Goal: Task Accomplishment & Management: Use online tool/utility

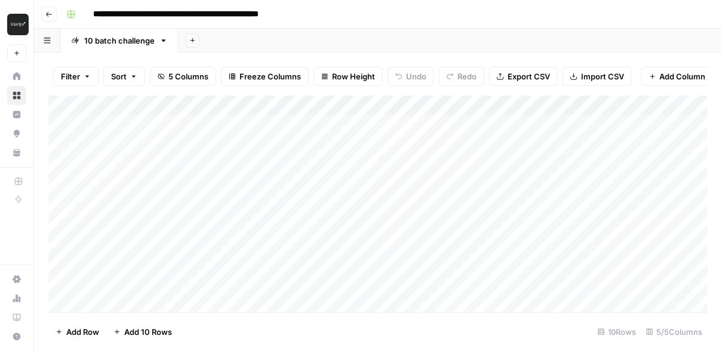
click at [50, 13] on icon "button" at bounding box center [48, 14] width 7 height 7
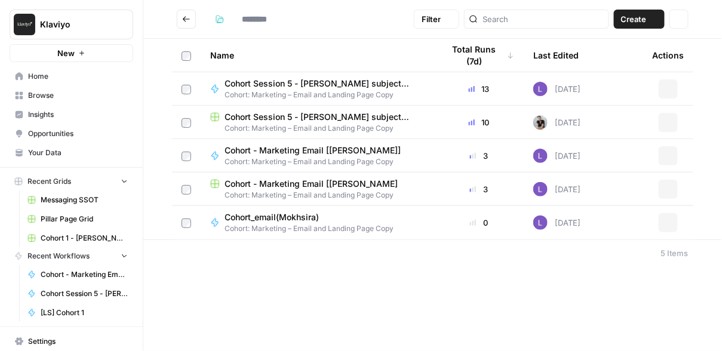
type input "**********"
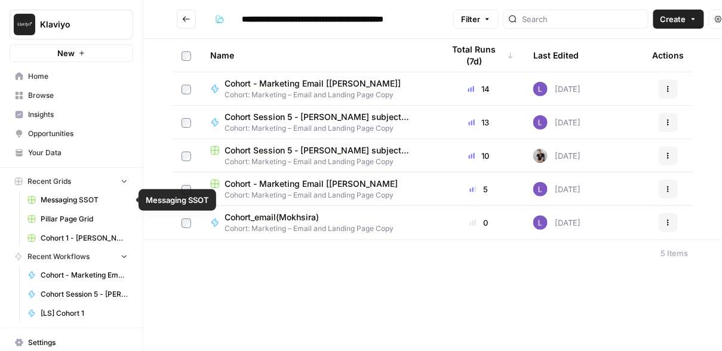
click at [192, 16] on button "Go back" at bounding box center [186, 19] width 19 height 19
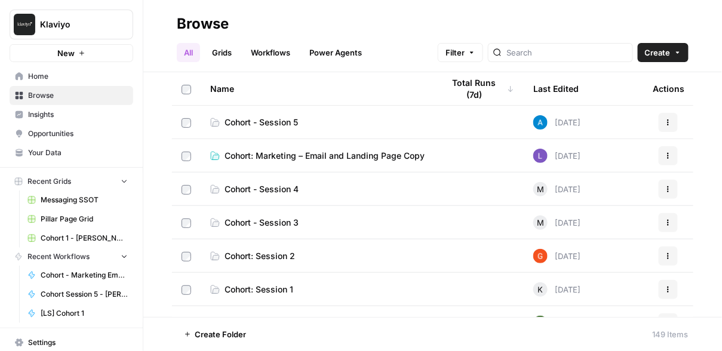
click at [260, 152] on span "Cohort: Marketing – Email and Landing Page Copy" at bounding box center [325, 156] width 200 height 12
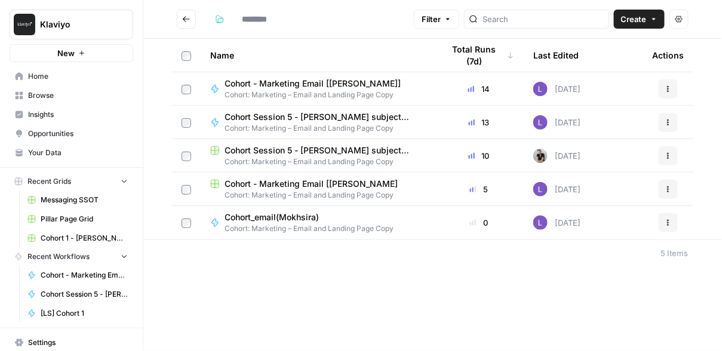
type input "**********"
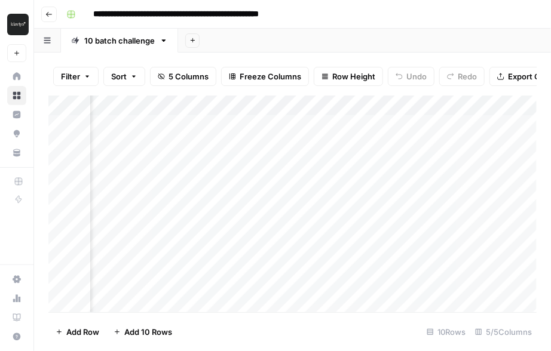
scroll to position [0, 161]
click at [50, 12] on icon "button" at bounding box center [48, 14] width 7 height 7
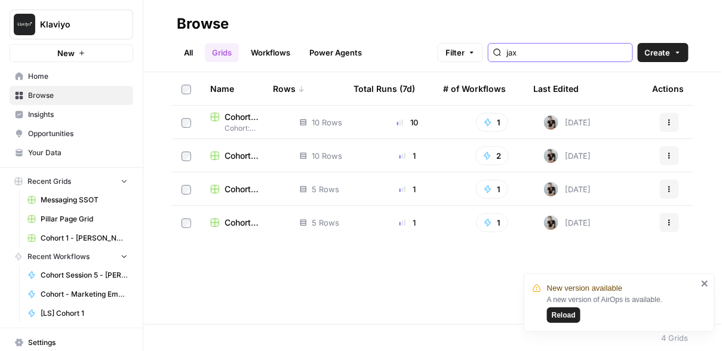
click at [548, 54] on input "jax" at bounding box center [567, 53] width 121 height 12
type input "jax"
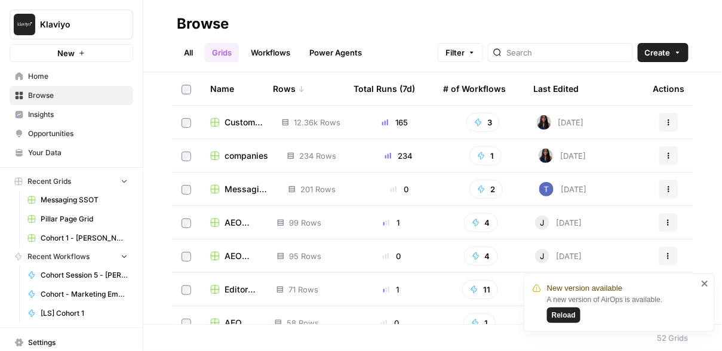
click at [280, 56] on link "Workflows" at bounding box center [271, 52] width 54 height 19
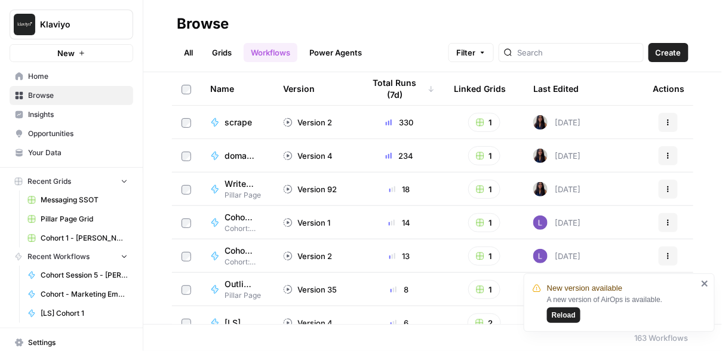
click at [67, 151] on span "Your Data" at bounding box center [78, 153] width 100 height 11
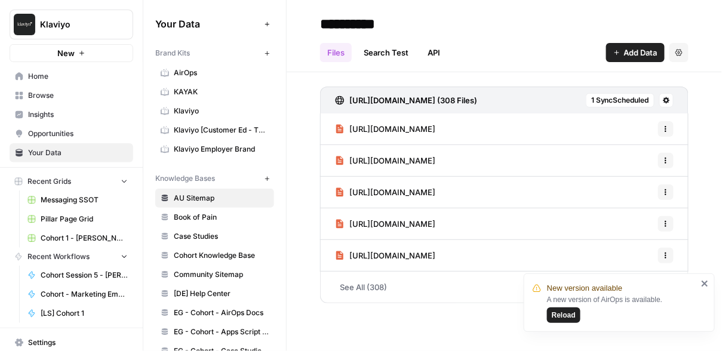
click at [67, 119] on span "Insights" at bounding box center [78, 114] width 100 height 11
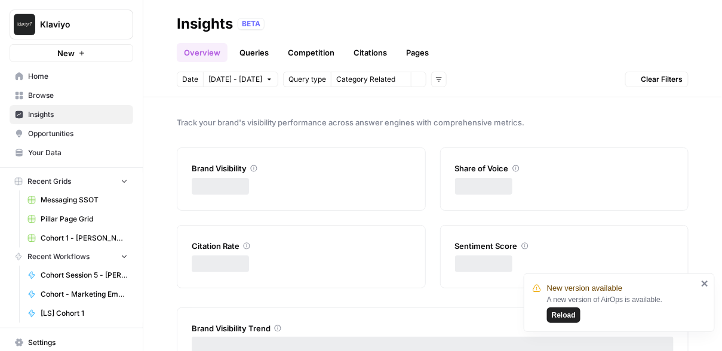
click at [67, 100] on link "Browse" at bounding box center [72, 95] width 124 height 19
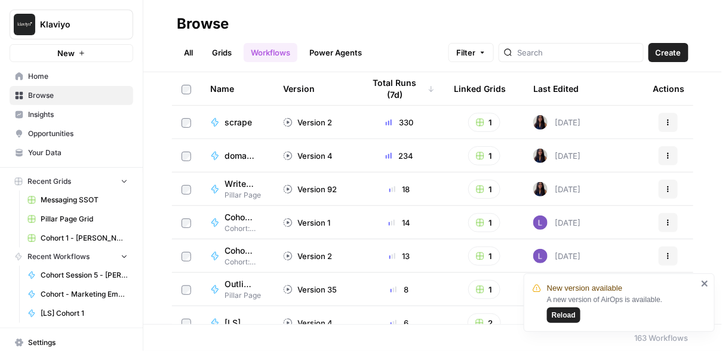
click at [221, 55] on link "Grids" at bounding box center [222, 52] width 34 height 19
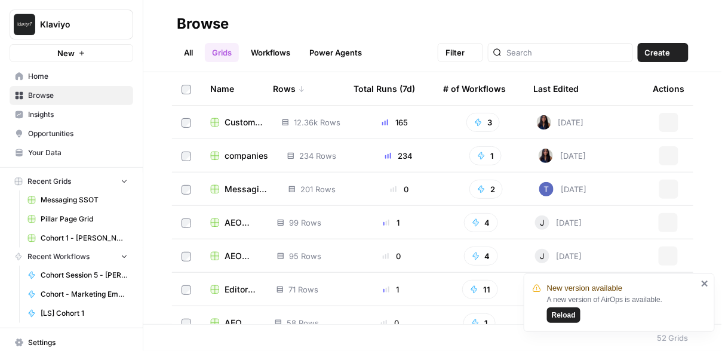
click at [191, 54] on link "All" at bounding box center [188, 52] width 23 height 19
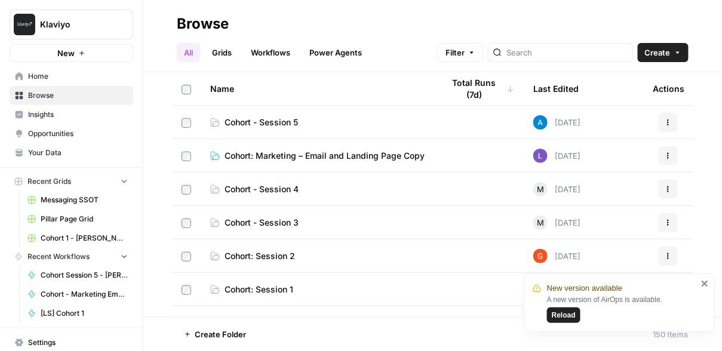
click at [262, 156] on span "Cohort: Marketing – Email and Landing Page Copy" at bounding box center [325, 156] width 200 height 12
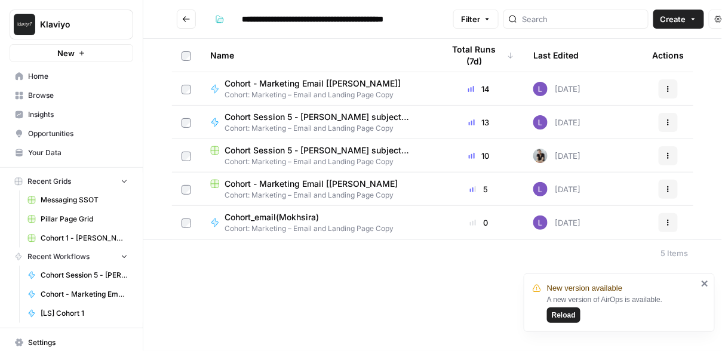
click at [324, 90] on span "Cohort: Marketing – Email and Landing Page Copy" at bounding box center [318, 95] width 186 height 11
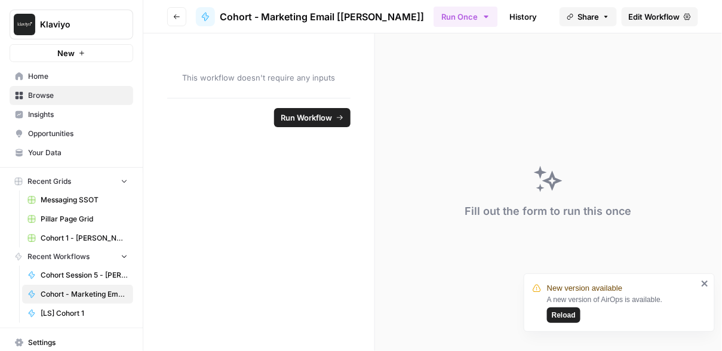
click at [550, 16] on span "Edit Workflow" at bounding box center [654, 17] width 51 height 12
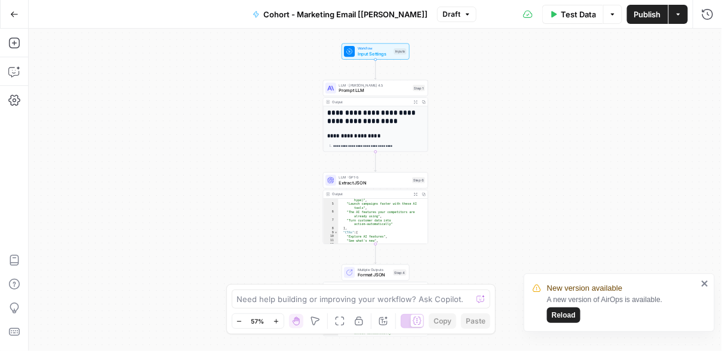
scroll to position [30, 0]
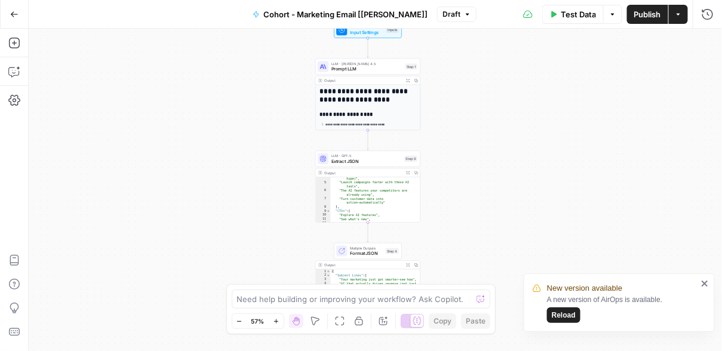
click at [550, 280] on icon "close" at bounding box center [705, 284] width 8 height 10
click at [363, 159] on span "Extract JSON" at bounding box center [367, 161] width 70 height 7
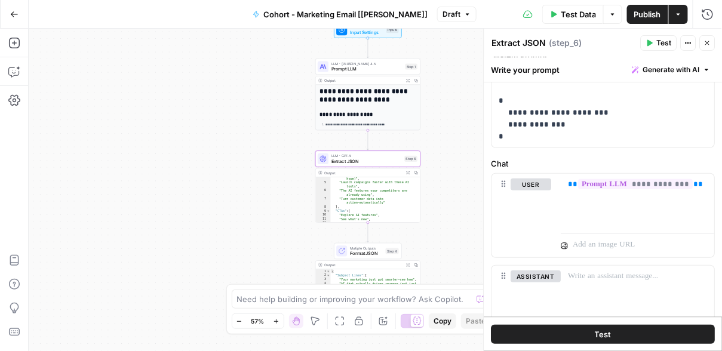
scroll to position [81, 0]
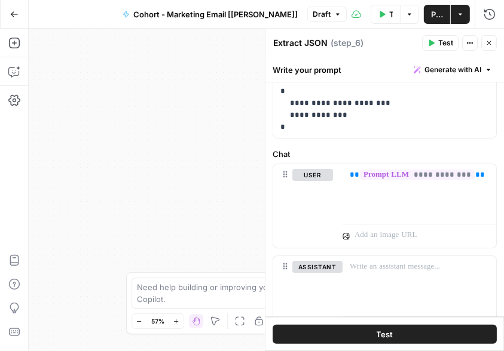
click at [482, 48] on button "Close" at bounding box center [489, 43] width 16 height 16
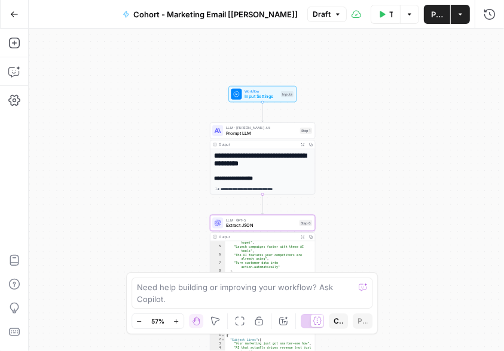
drag, startPoint x: 263, startPoint y: 135, endPoint x: 168, endPoint y: 198, distance: 114.3
click at [168, 198] on div "**********" at bounding box center [266, 190] width 475 height 323
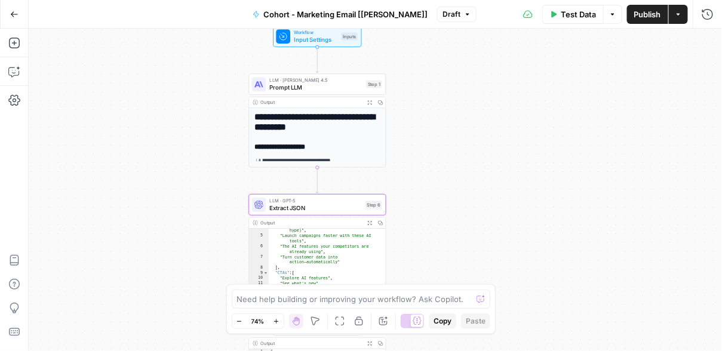
drag, startPoint x: 340, startPoint y: 210, endPoint x: 412, endPoint y: 148, distance: 94.9
click at [412, 148] on div "**********" at bounding box center [375, 190] width 693 height 323
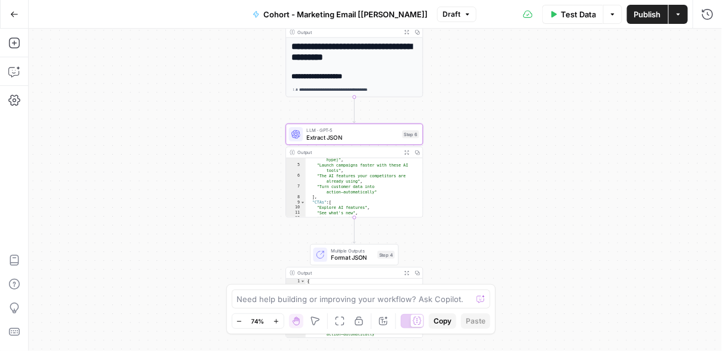
drag, startPoint x: 440, startPoint y: 229, endPoint x: 475, endPoint y: 181, distance: 59.4
click at [475, 181] on div "**********" at bounding box center [375, 190] width 693 height 323
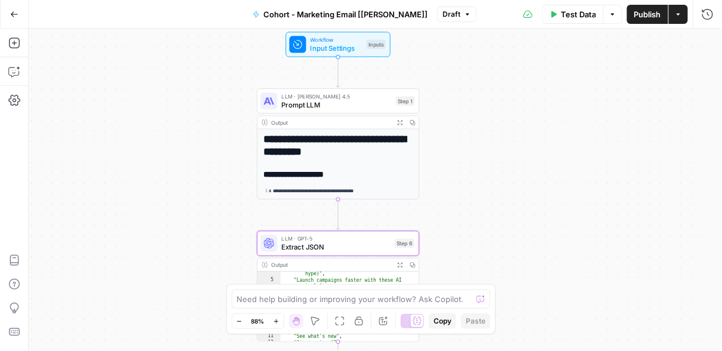
drag, startPoint x: 461, startPoint y: 133, endPoint x: 461, endPoint y: 199, distance: 65.7
click at [461, 199] on div "**********" at bounding box center [375, 190] width 693 height 323
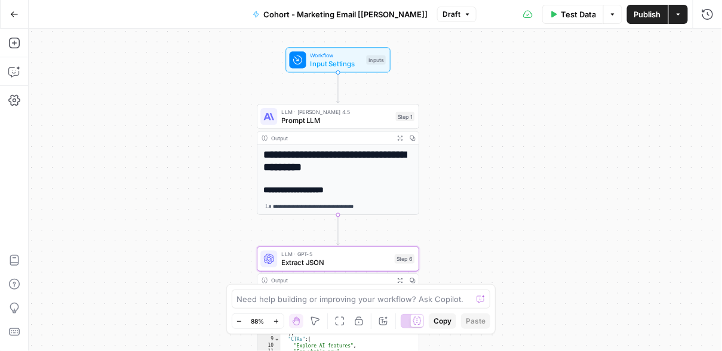
drag, startPoint x: 461, startPoint y: 199, endPoint x: 468, endPoint y: 239, distance: 40.7
click at [468, 239] on div "**********" at bounding box center [375, 190] width 693 height 323
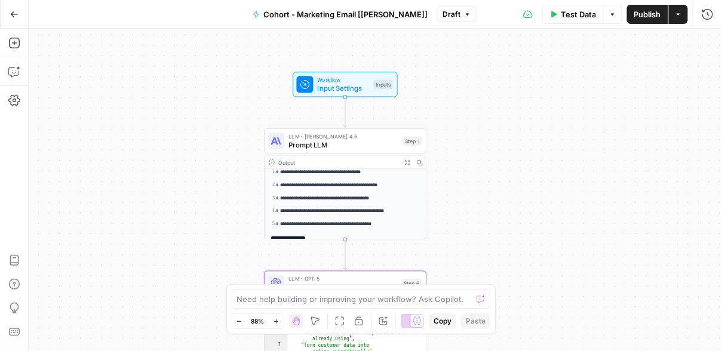
scroll to position [60, 0]
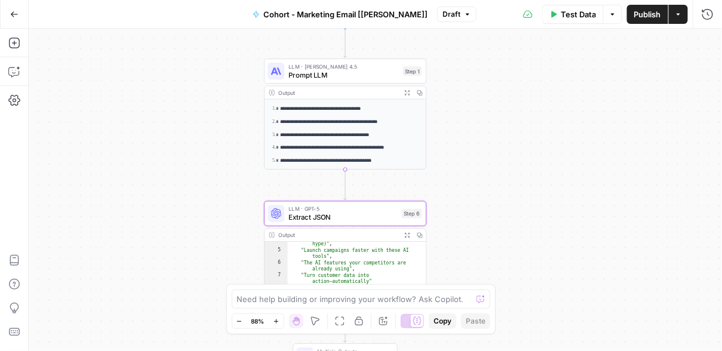
drag, startPoint x: 483, startPoint y: 144, endPoint x: 483, endPoint y: 74, distance: 69.9
click at [483, 74] on div "**********" at bounding box center [375, 190] width 693 height 323
drag, startPoint x: 453, startPoint y: 185, endPoint x: 453, endPoint y: 111, distance: 74.1
click at [453, 111] on div "**********" at bounding box center [375, 190] width 693 height 323
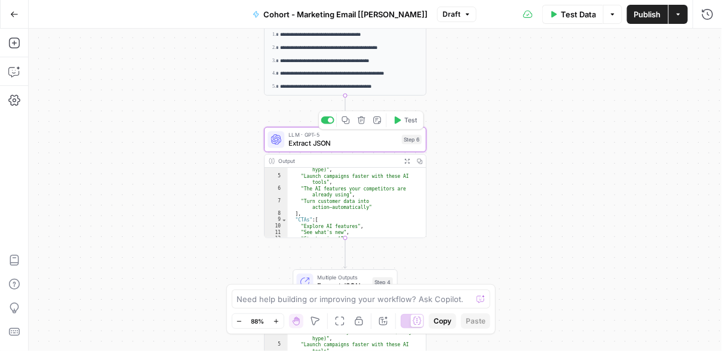
click at [369, 143] on span "Extract JSON" at bounding box center [343, 143] width 109 height 11
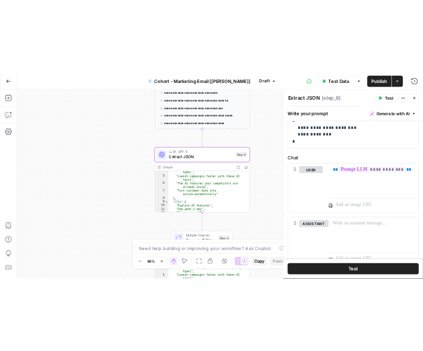
scroll to position [137, 0]
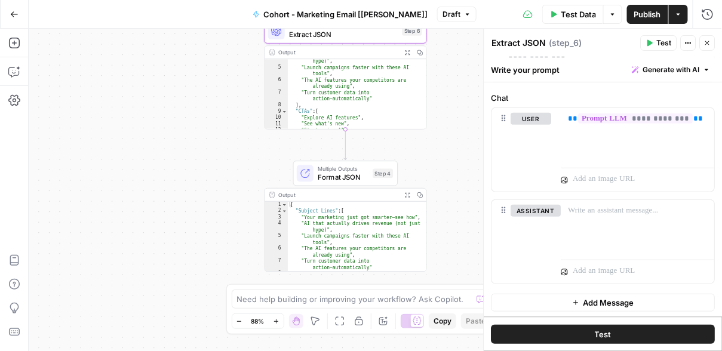
drag, startPoint x: 437, startPoint y: 226, endPoint x: 437, endPoint y: 103, distance: 123.0
click at [437, 103] on div "**********" at bounding box center [375, 190] width 693 height 323
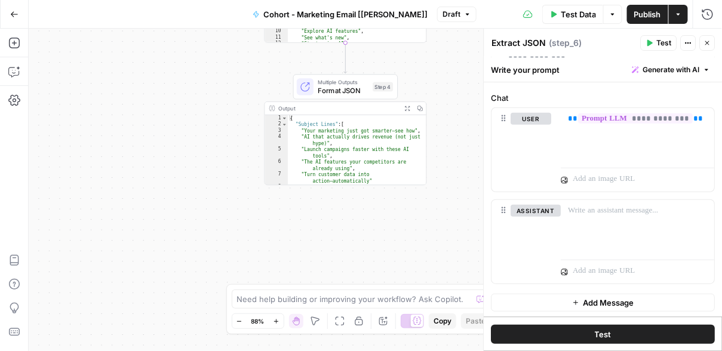
drag, startPoint x: 443, startPoint y: 181, endPoint x: 443, endPoint y: 116, distance: 64.5
click at [443, 116] on div "**********" at bounding box center [375, 190] width 693 height 323
click at [361, 89] on span "Format JSON" at bounding box center [343, 90] width 51 height 11
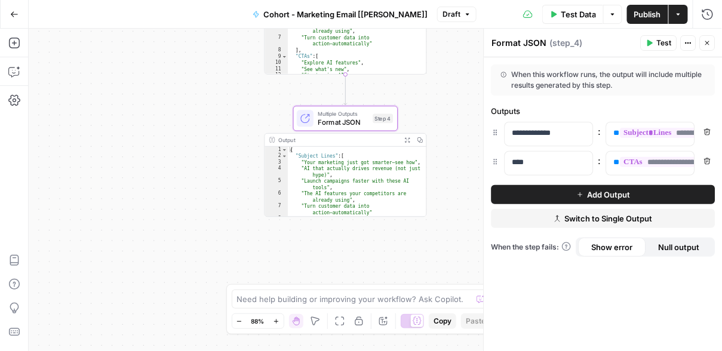
drag, startPoint x: 449, startPoint y: 127, endPoint x: 449, endPoint y: 161, distance: 34.6
click at [449, 161] on div "**********" at bounding box center [375, 190] width 693 height 323
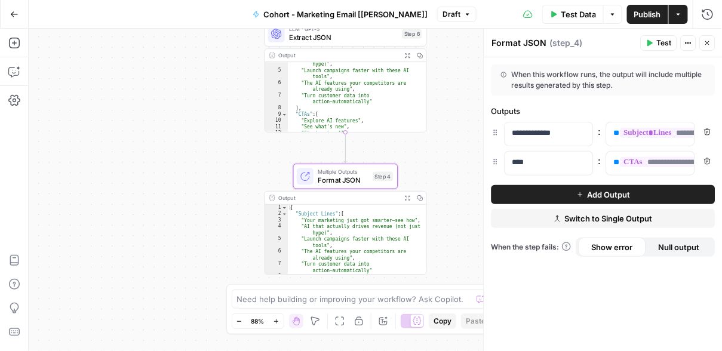
drag, startPoint x: 457, startPoint y: 130, endPoint x: 457, endPoint y: 194, distance: 63.3
click at [457, 194] on div "**********" at bounding box center [375, 190] width 693 height 323
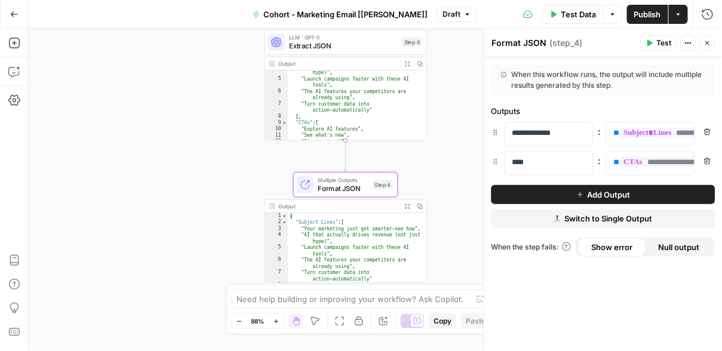
click at [373, 38] on span "LLM · GPT-5" at bounding box center [343, 37] width 109 height 8
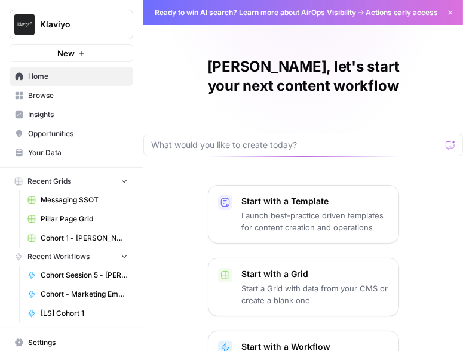
click at [56, 96] on span "Browse" at bounding box center [78, 95] width 100 height 11
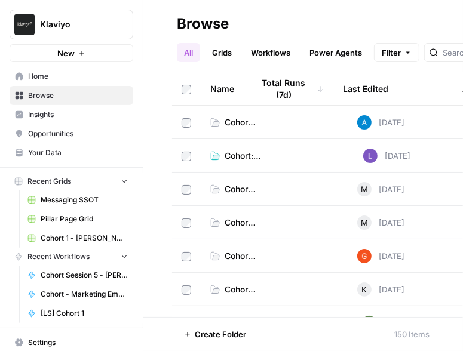
click at [231, 186] on span "Cohort - Session 4" at bounding box center [241, 189] width 32 height 12
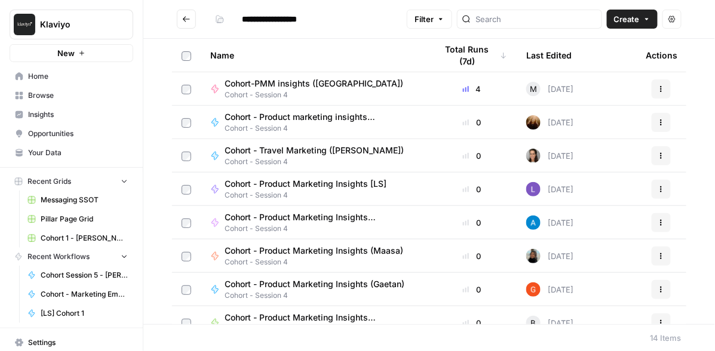
click at [300, 188] on span "Cohort - Product Marketing Insights [LS]" at bounding box center [306, 184] width 162 height 12
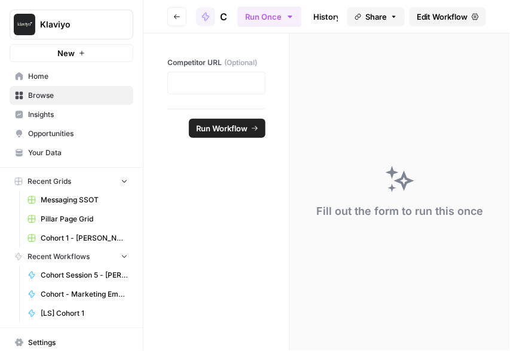
click at [423, 19] on span "Edit Workflow" at bounding box center [441, 17] width 51 height 12
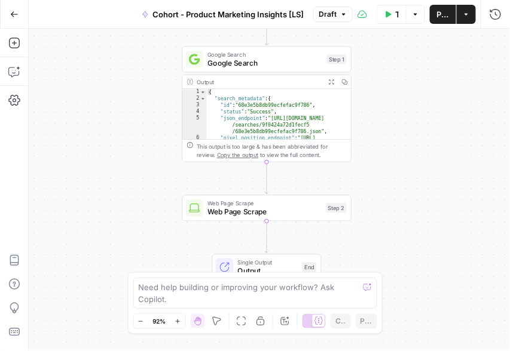
drag, startPoint x: 340, startPoint y: 178, endPoint x: 341, endPoint y: 267, distance: 89.0
click at [341, 267] on div "Single Output Output End" at bounding box center [267, 267] width 170 height 26
click at [266, 65] on span "Google Search" at bounding box center [265, 64] width 115 height 11
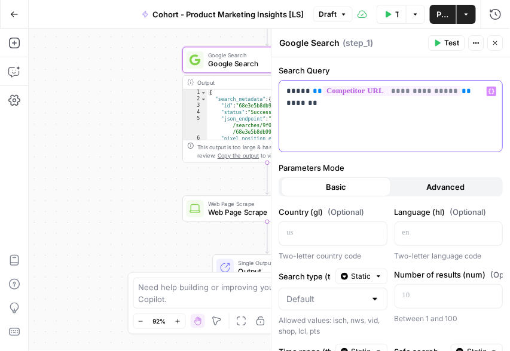
click at [295, 121] on div "**********" at bounding box center [391, 116] width 223 height 71
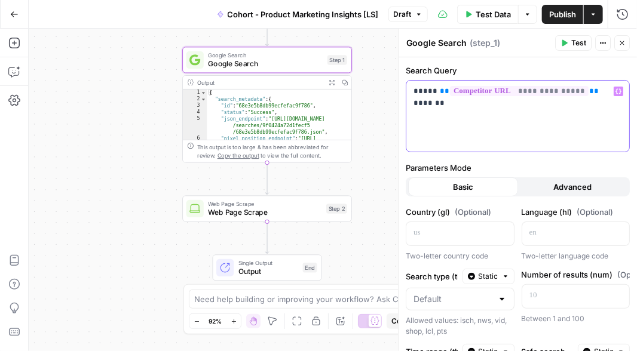
click at [423, 133] on div "**********" at bounding box center [517, 116] width 223 height 71
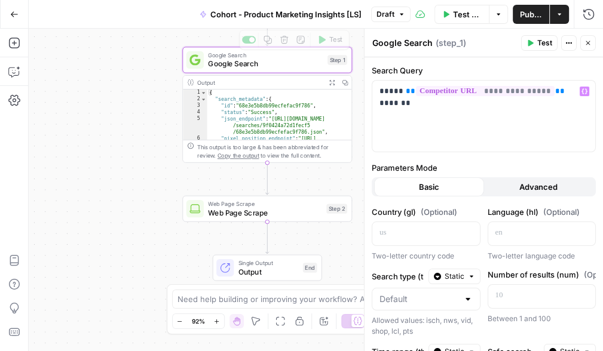
click at [294, 111] on div "{ "search_metadata" : { "id" : "68e3e5b8db99ecfefac9f786" , "status" : "Success…" at bounding box center [279, 132] width 145 height 84
click at [294, 81] on div "Output" at bounding box center [259, 82] width 125 height 9
click at [423, 44] on button "Close" at bounding box center [588, 43] width 16 height 16
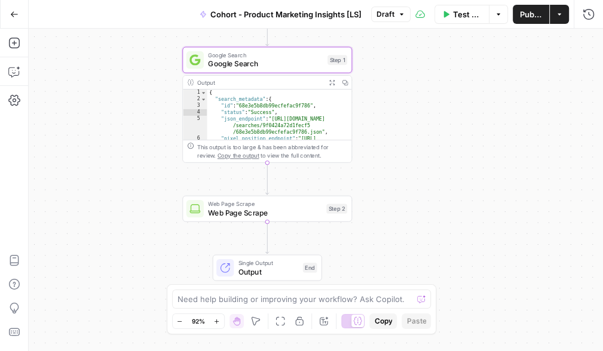
click at [308, 85] on div "Output" at bounding box center [259, 82] width 125 height 9
click at [278, 61] on span "Google Search" at bounding box center [265, 64] width 115 height 11
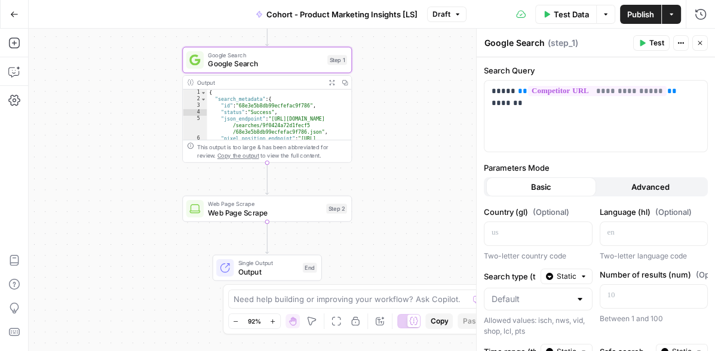
click at [423, 46] on icon "button" at bounding box center [699, 42] width 7 height 7
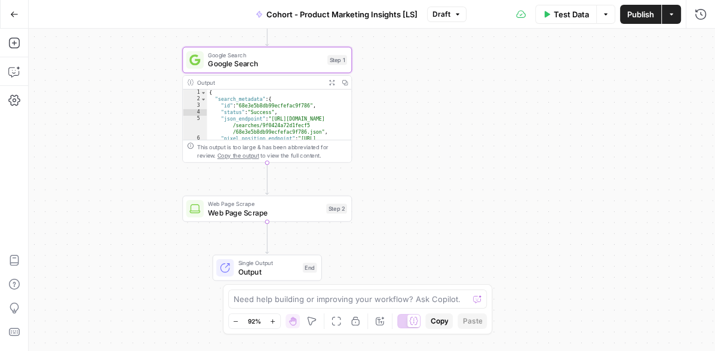
click at [286, 214] on span "Web Page Scrape" at bounding box center [265, 212] width 114 height 11
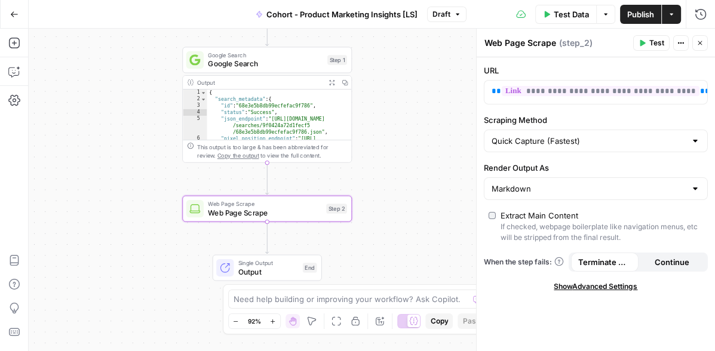
click at [296, 88] on div "Output Expand Output Copy" at bounding box center [267, 83] width 168 height 14
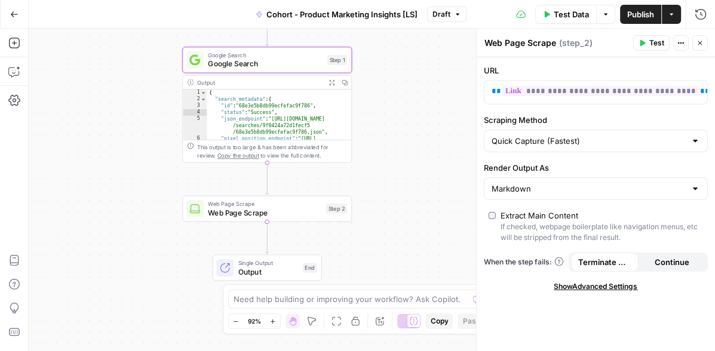
click at [290, 70] on div "Google Search Google Search Step 1 Copy step Delete step Add Note Test" at bounding box center [267, 60] width 170 height 26
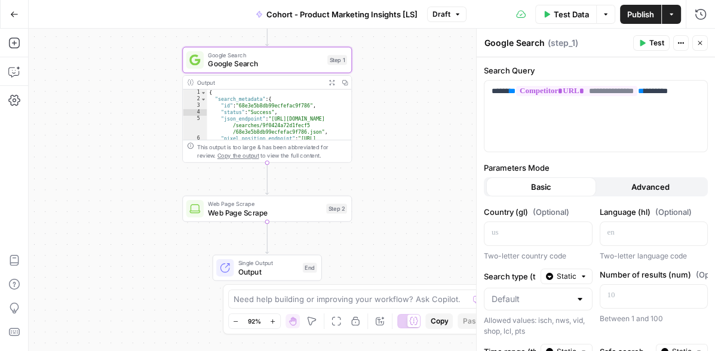
click at [274, 80] on div "Output" at bounding box center [259, 82] width 125 height 9
type textarea "**********"
click at [304, 103] on div "{ "search_metadata" : { "id" : "68e3e5b8db99ecfefac9f786" , "status" : "Success…" at bounding box center [279, 132] width 145 height 84
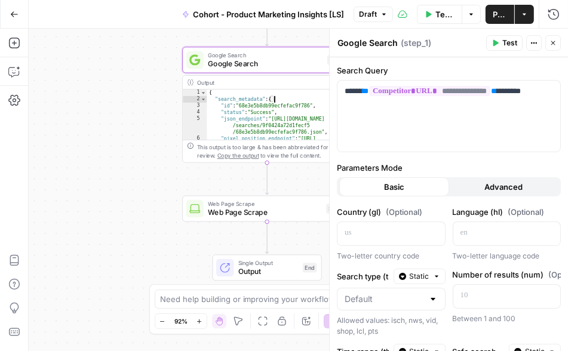
click at [423, 43] on icon "button" at bounding box center [553, 42] width 7 height 7
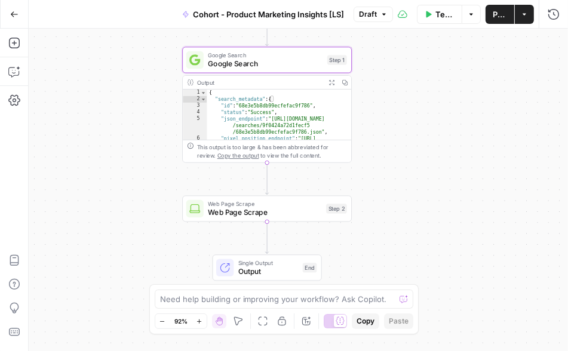
click at [280, 213] on span "Web Page Scrape" at bounding box center [265, 212] width 114 height 11
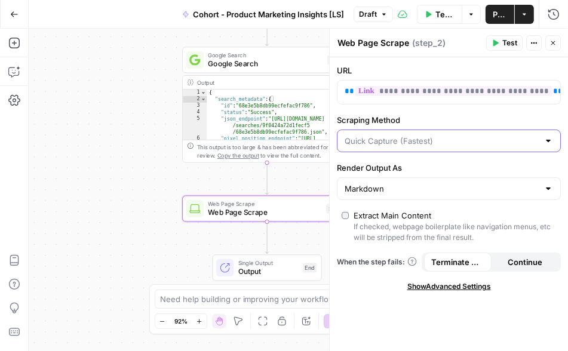
click at [367, 138] on input "Scraping Method" at bounding box center [442, 141] width 194 height 12
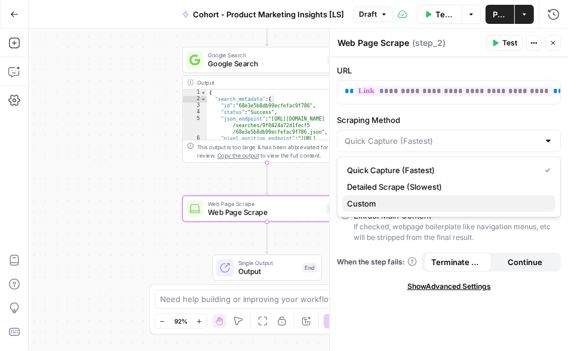
click at [363, 202] on span "Custom" at bounding box center [446, 204] width 199 height 12
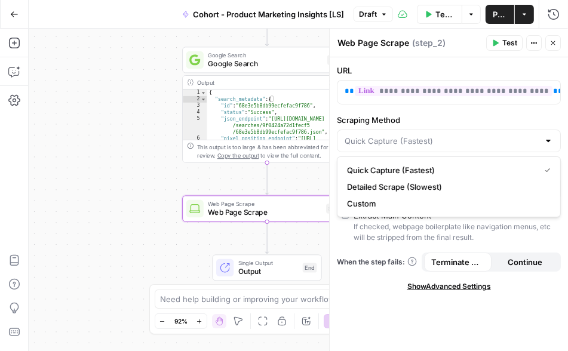
type input "Custom"
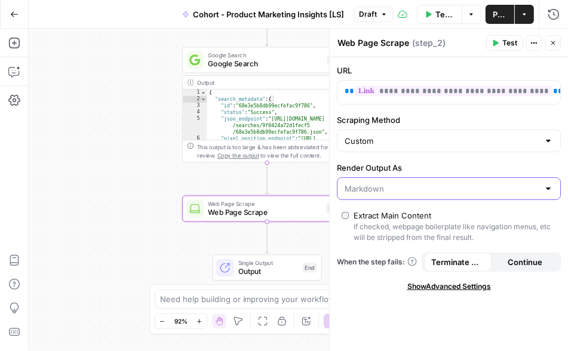
click at [409, 189] on input "Render Output As" at bounding box center [442, 189] width 194 height 12
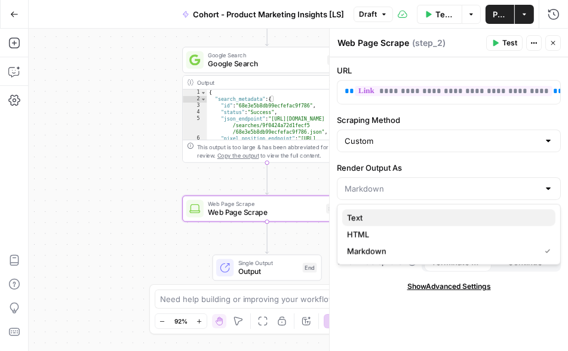
click at [392, 214] on span "Text" at bounding box center [446, 218] width 199 height 12
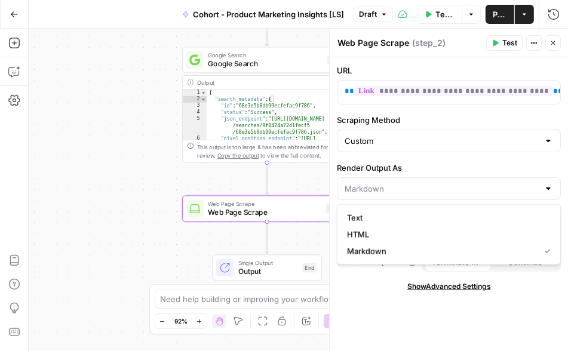
type input "Text"
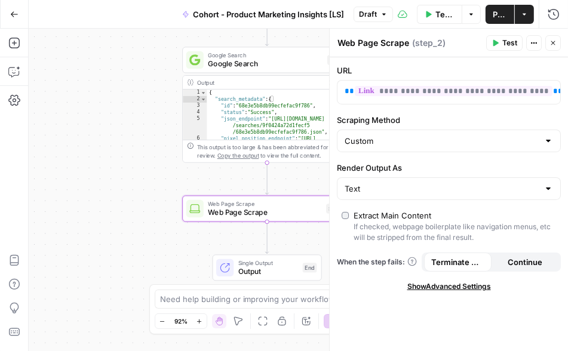
click at [423, 42] on icon "button" at bounding box center [553, 42] width 7 height 7
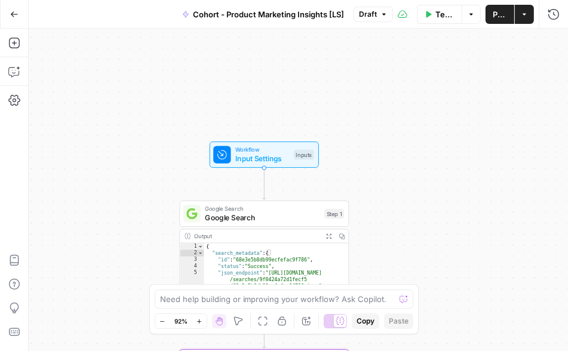
click at [259, 153] on span "Input Settings" at bounding box center [262, 158] width 54 height 11
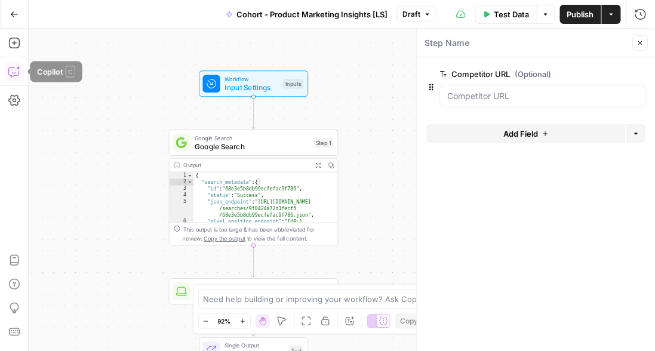
click at [7, 76] on button "Copilot" at bounding box center [14, 71] width 19 height 19
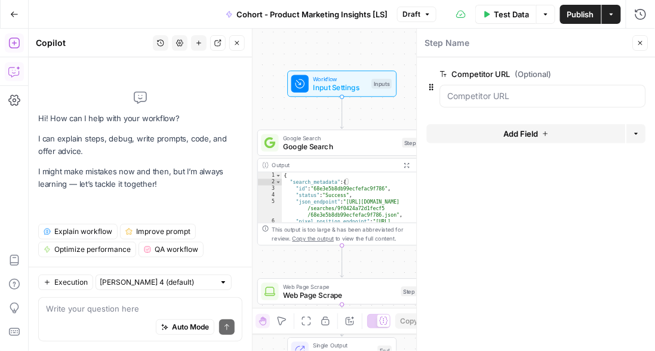
click at [12, 48] on icon "button" at bounding box center [14, 43] width 12 height 12
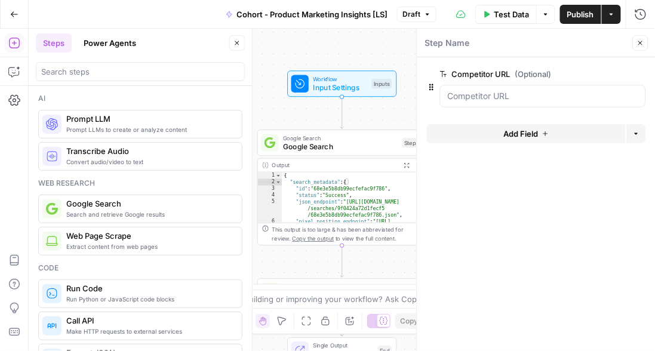
click at [423, 39] on icon "button" at bounding box center [640, 42] width 7 height 7
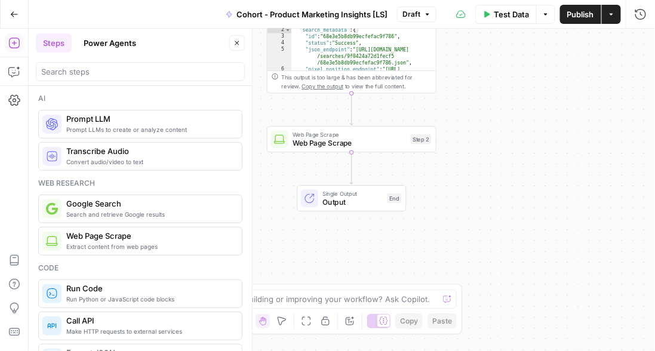
drag, startPoint x: 463, startPoint y: 231, endPoint x: 472, endPoint y: 78, distance: 152.6
click at [423, 78] on div "**********" at bounding box center [342, 190] width 627 height 323
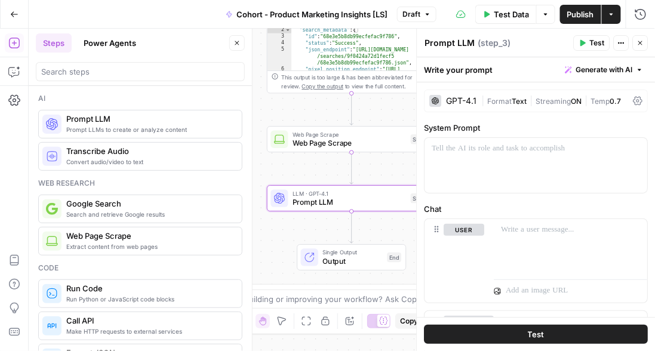
click at [423, 100] on div "GPT-4.1" at bounding box center [462, 101] width 30 height 8
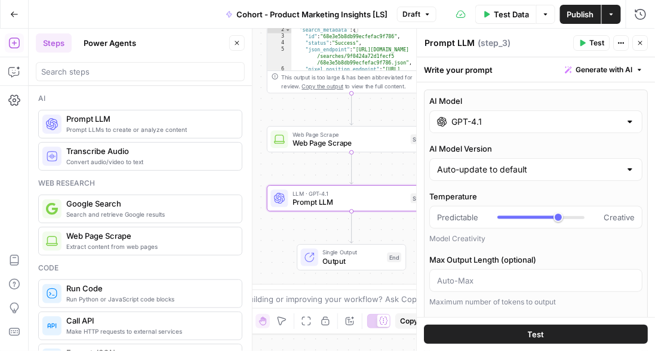
click at [423, 119] on input "GPT-4.1" at bounding box center [536, 122] width 169 height 12
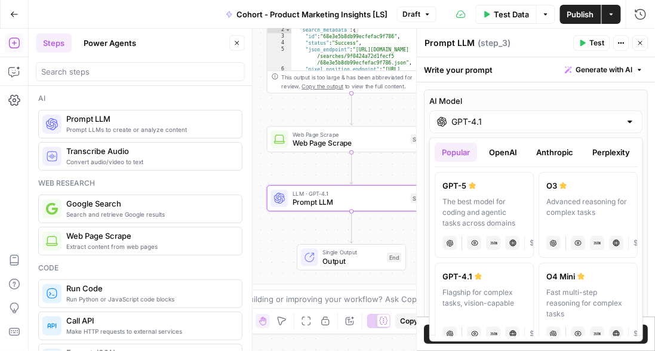
click at [423, 155] on button "Anthropic" at bounding box center [554, 152] width 51 height 19
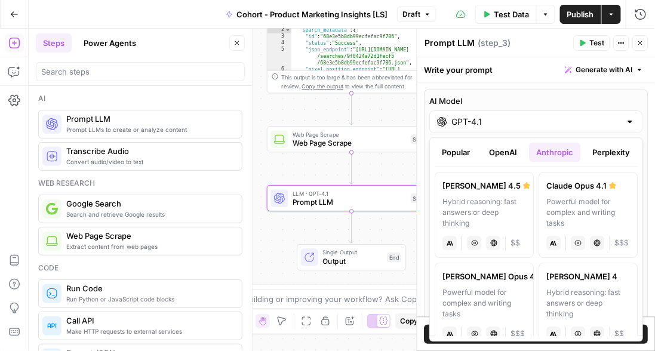
click at [423, 148] on button "Popular" at bounding box center [456, 152] width 42 height 19
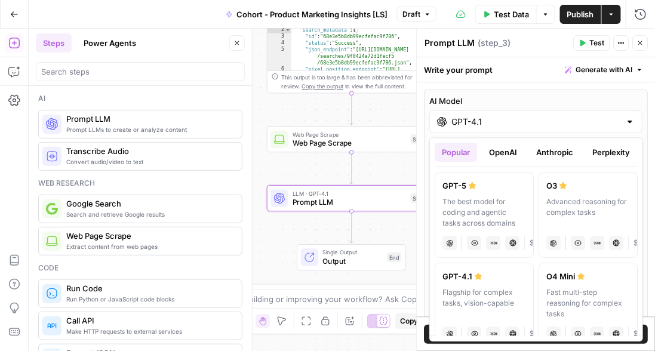
click at [423, 204] on div "The best model for coding and agentic tasks across domains" at bounding box center [485, 213] width 84 height 32
type input "GPT-5"
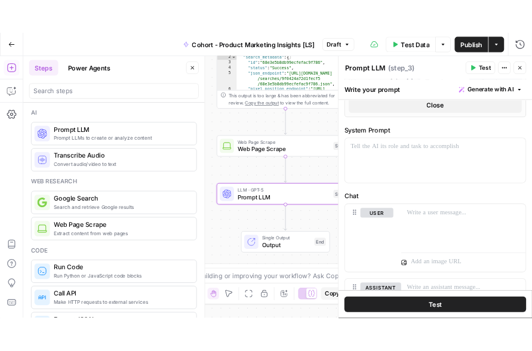
scroll to position [515, 0]
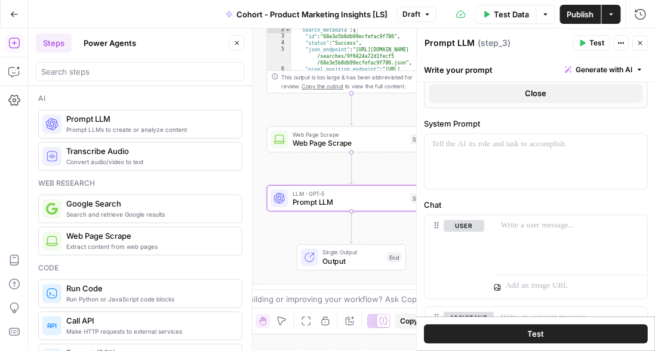
click at [423, 71] on span "Generate with AI" at bounding box center [604, 70] width 57 height 11
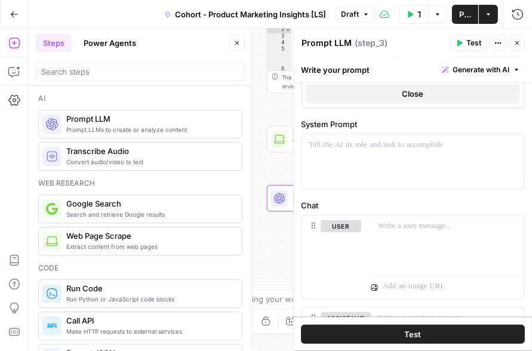
click at [234, 42] on icon "button" at bounding box center [237, 42] width 7 height 7
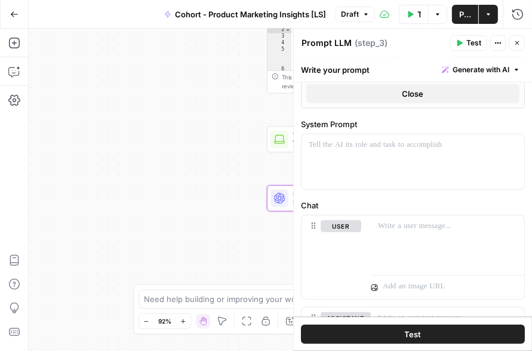
click at [423, 70] on span "Generate with AI" at bounding box center [481, 70] width 57 height 11
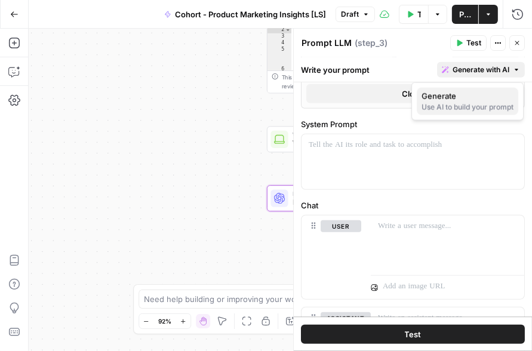
click at [423, 95] on span "Generate" at bounding box center [465, 96] width 87 height 12
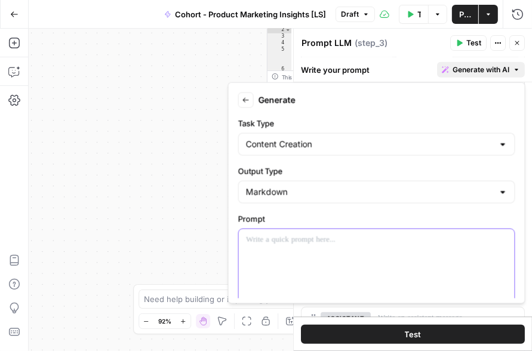
click at [262, 235] on p at bounding box center [377, 240] width 262 height 12
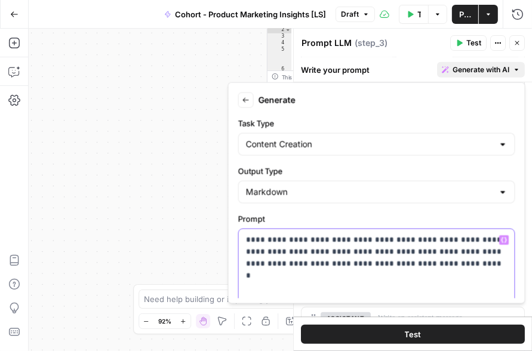
click at [423, 262] on p "**********" at bounding box center [377, 252] width 262 height 36
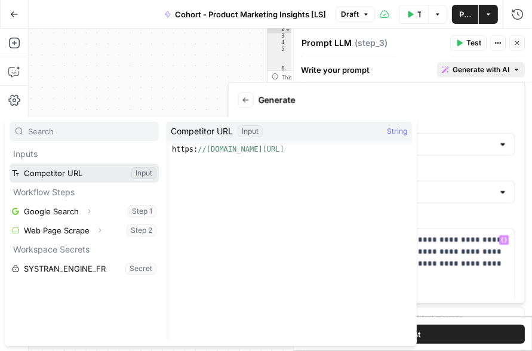
click at [79, 171] on button "Select variable Competitor URL" at bounding box center [84, 173] width 149 height 19
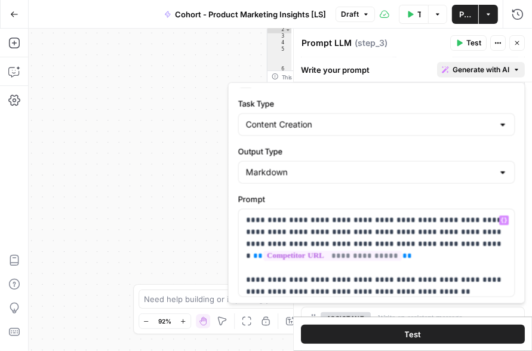
scroll to position [6, 0]
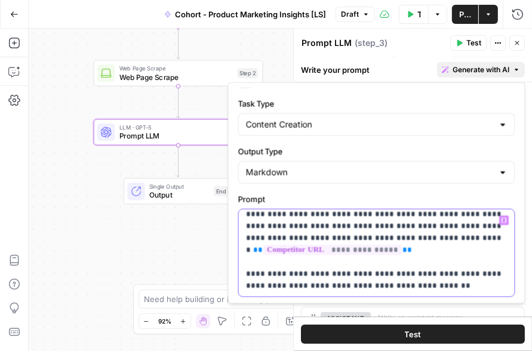
click at [369, 229] on p "**********" at bounding box center [377, 250] width 262 height 84
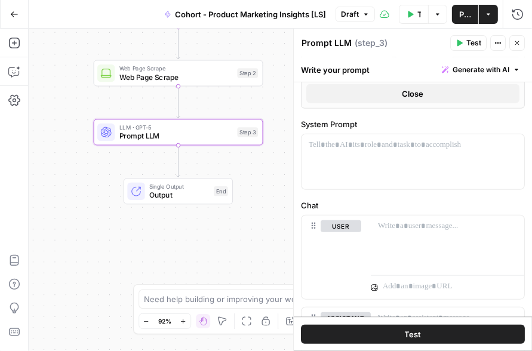
click at [423, 41] on button "Close" at bounding box center [518, 43] width 16 height 16
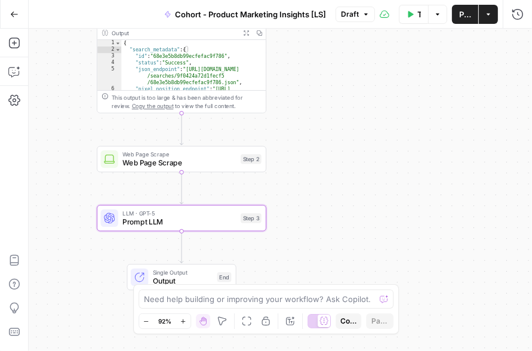
click at [273, 127] on div "**********" at bounding box center [281, 190] width 504 height 323
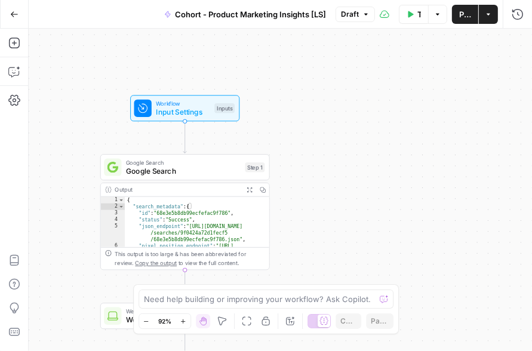
click at [170, 103] on span "Workflow" at bounding box center [183, 103] width 54 height 9
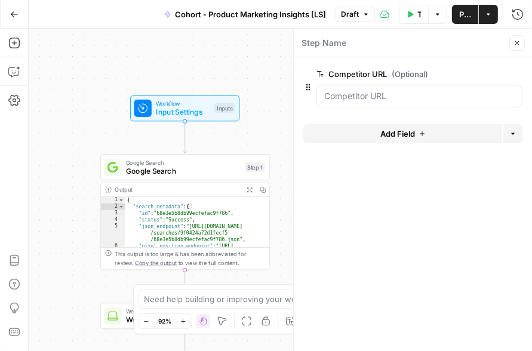
click at [421, 129] on button "Add Field" at bounding box center [402, 133] width 199 height 19
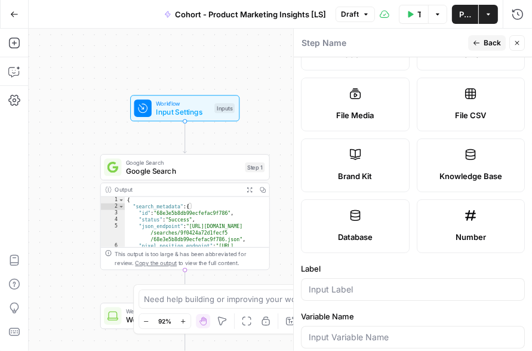
scroll to position [204, 0]
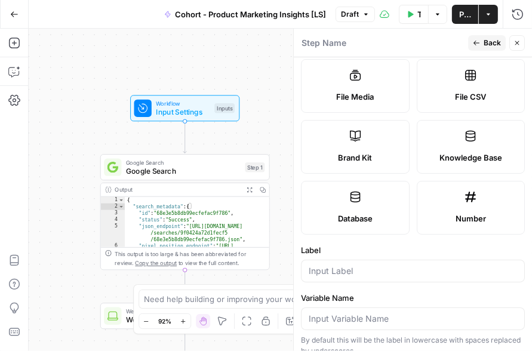
click at [366, 145] on label "Brand Kit" at bounding box center [355, 147] width 109 height 54
type input "Brand Kit"
type input "brand_kit"
click at [423, 40] on icon "button" at bounding box center [476, 42] width 7 height 7
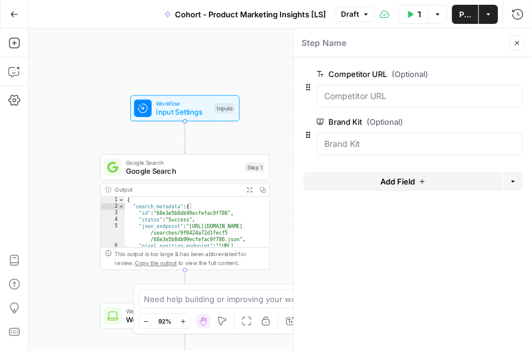
click at [423, 42] on icon "button" at bounding box center [517, 43] width 4 height 4
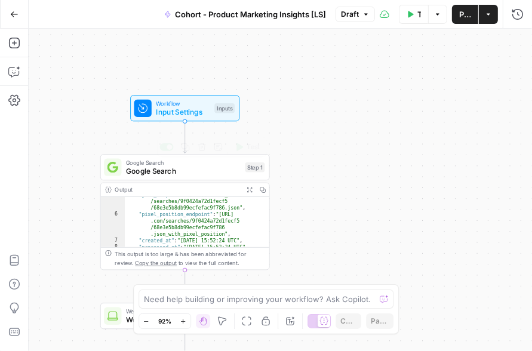
scroll to position [173, 0]
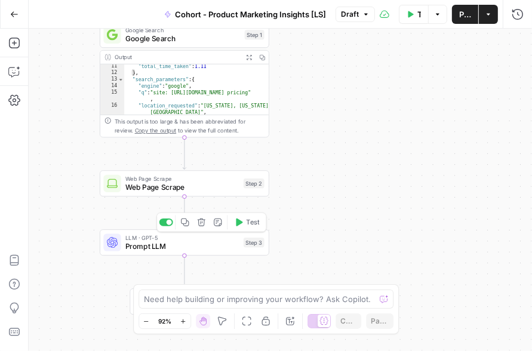
click at [179, 250] on span "Prompt LLM" at bounding box center [182, 246] width 114 height 11
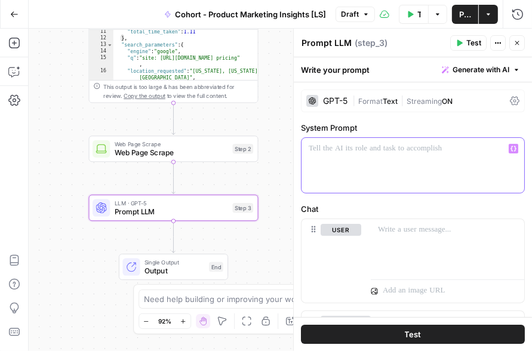
click at [328, 165] on div at bounding box center [413, 165] width 223 height 55
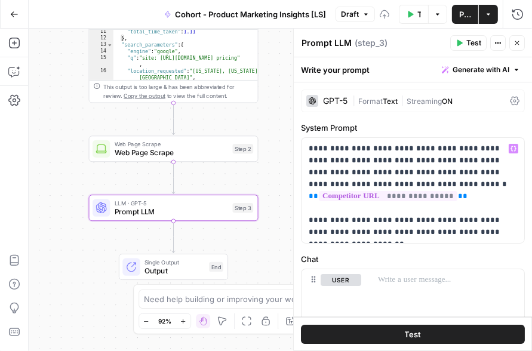
click at [337, 49] on div "Prompt LLM Prompt LLM" at bounding box center [327, 43] width 56 height 14
type textarea "R"
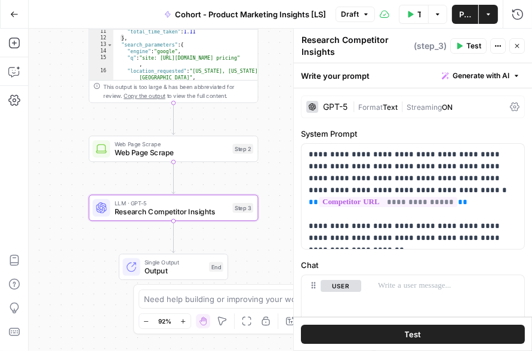
type textarea "Research Competitor Insights"
click at [423, 159] on p "**********" at bounding box center [413, 197] width 209 height 96
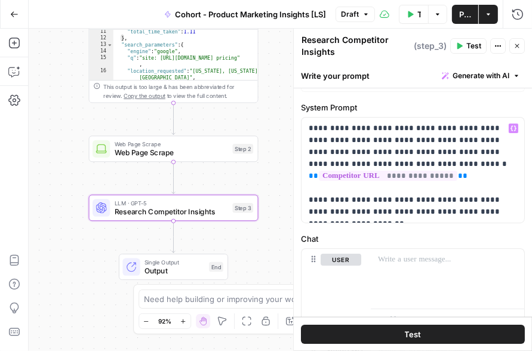
scroll to position [20, 0]
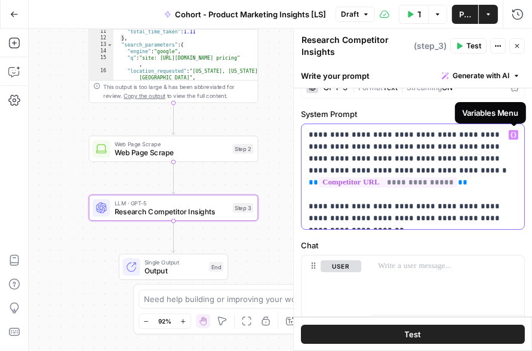
click at [423, 134] on icon "button" at bounding box center [514, 135] width 6 height 6
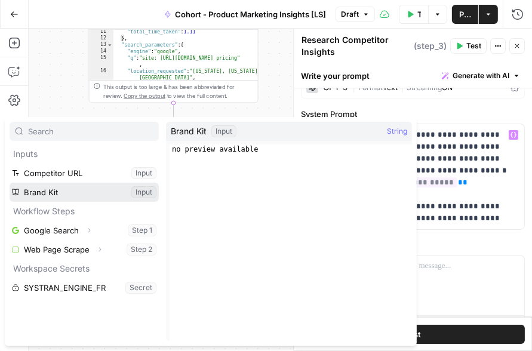
click at [54, 194] on button "Select variable Brand Kit" at bounding box center [84, 192] width 149 height 19
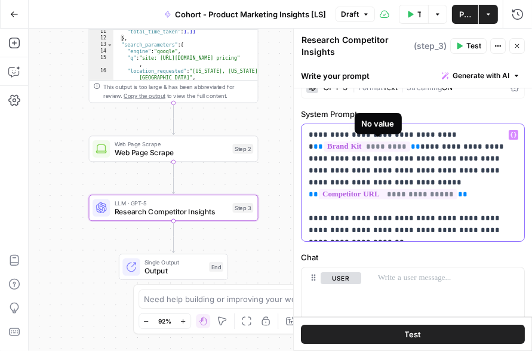
drag, startPoint x: 423, startPoint y: 145, endPoint x: 337, endPoint y: 143, distance: 86.0
click at [337, 143] on p "**********" at bounding box center [413, 183] width 209 height 108
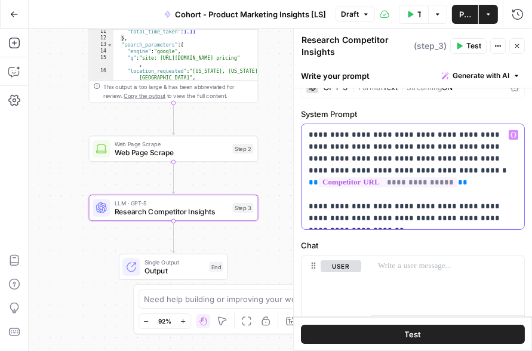
click at [423, 218] on p "**********" at bounding box center [413, 177] width 209 height 96
click at [415, 19] on button "Test Data" at bounding box center [414, 14] width 30 height 19
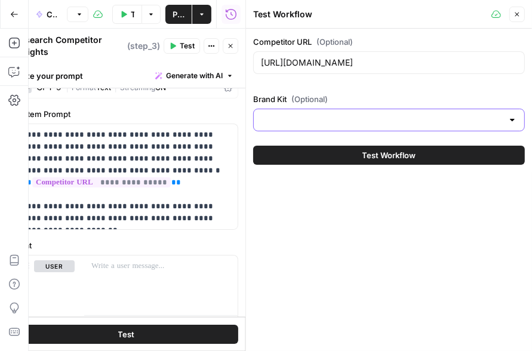
click at [338, 115] on input "Brand Kit (Optional)" at bounding box center [382, 120] width 242 height 12
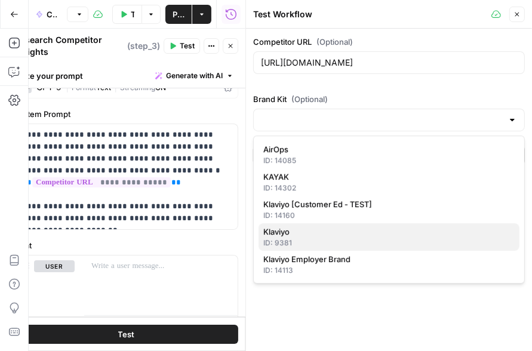
click at [318, 239] on div "ID: 9381" at bounding box center [388, 243] width 251 height 11
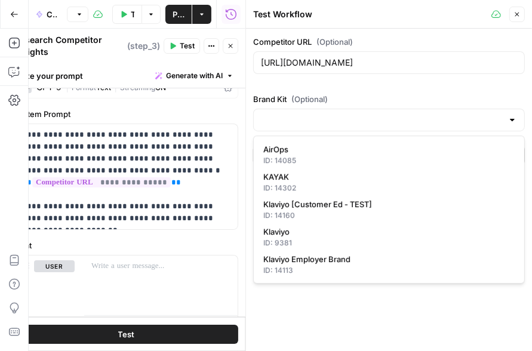
type input "Klaviyo"
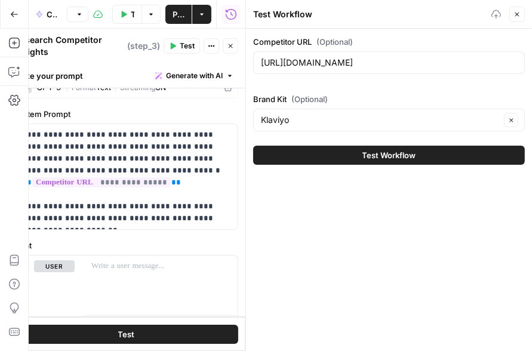
click at [423, 16] on icon "button" at bounding box center [517, 14] width 7 height 7
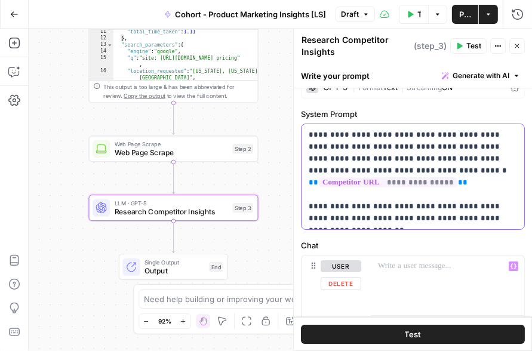
click at [421, 219] on p "**********" at bounding box center [413, 177] width 209 height 96
click at [423, 220] on p "**********" at bounding box center [413, 177] width 209 height 96
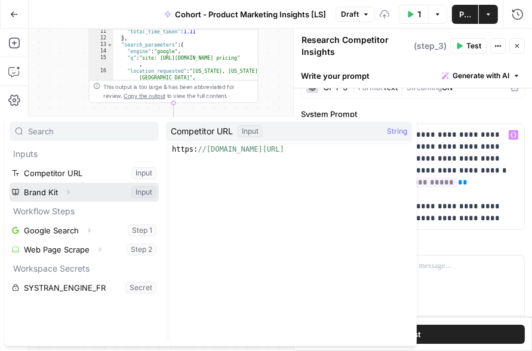
click at [40, 189] on button "Select variable Brand Kit" at bounding box center [84, 192] width 149 height 19
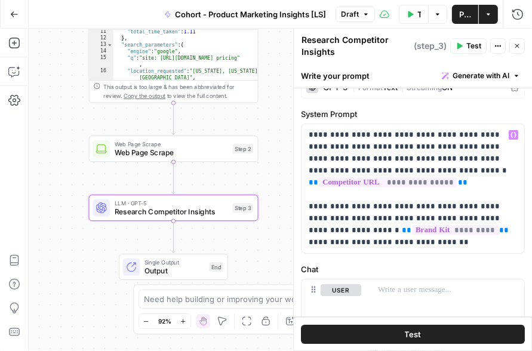
click at [417, 334] on span "Test" at bounding box center [413, 335] width 17 height 12
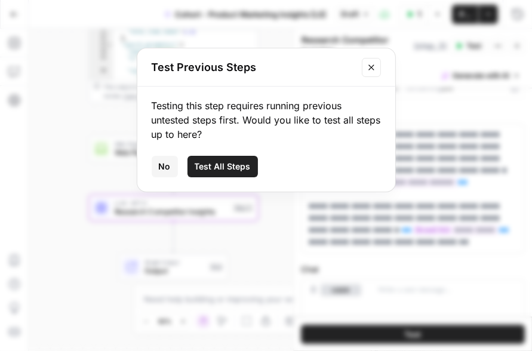
click at [373, 66] on icon "Close modal" at bounding box center [372, 68] width 10 height 10
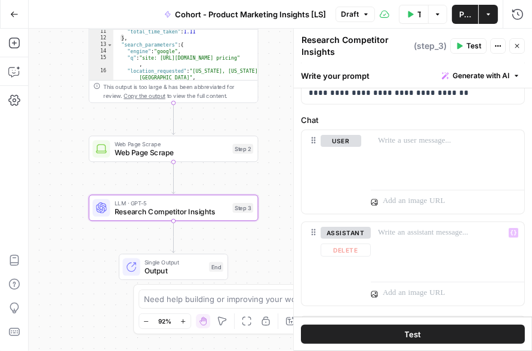
scroll to position [0, 0]
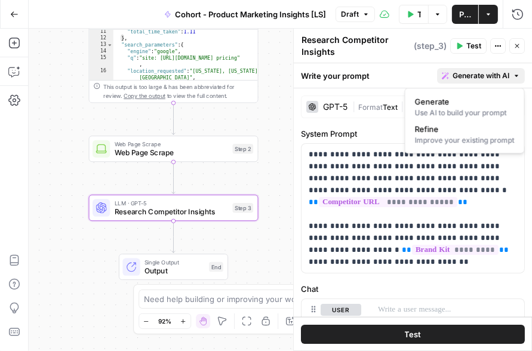
click at [423, 76] on span "Generate with AI" at bounding box center [481, 75] width 57 height 11
click at [385, 191] on p "**********" at bounding box center [413, 208] width 209 height 119
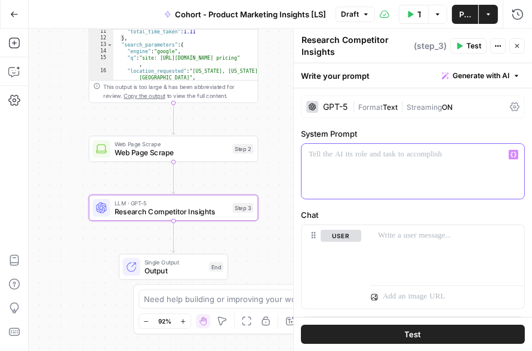
click at [423, 81] on button "Generate with AI" at bounding box center [481, 76] width 88 height 16
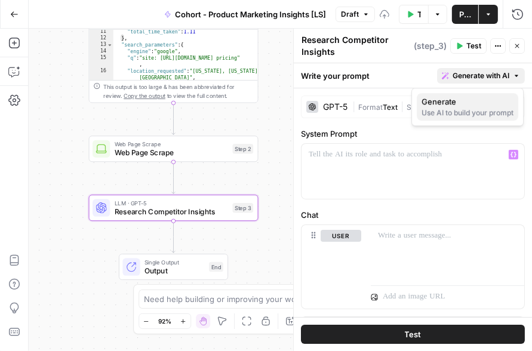
click at [423, 101] on span "Generate" at bounding box center [465, 102] width 87 height 12
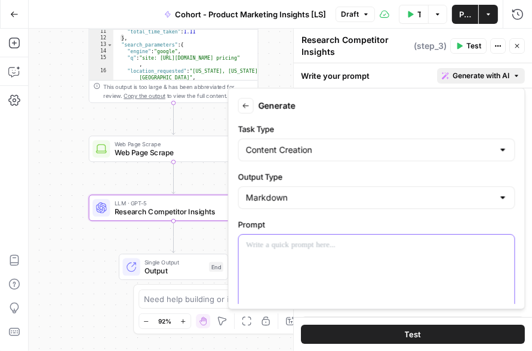
click at [306, 247] on p at bounding box center [377, 246] width 262 height 12
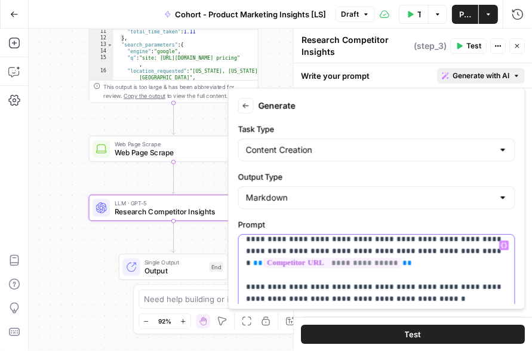
scroll to position [97, 0]
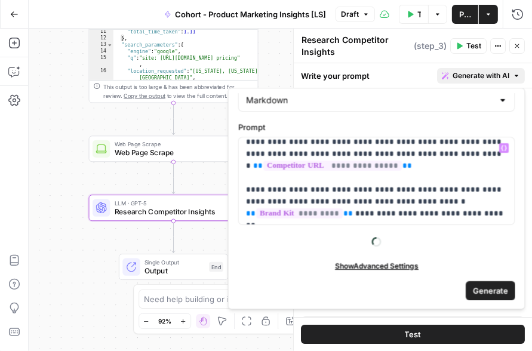
click at [423, 288] on span "Generate" at bounding box center [490, 291] width 35 height 12
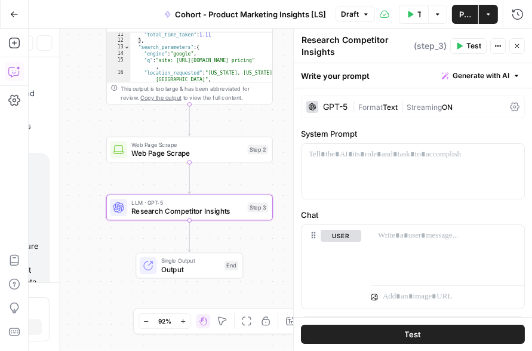
scroll to position [168, 0]
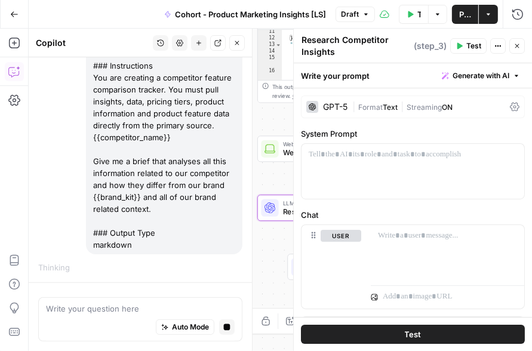
click at [423, 48] on icon "button" at bounding box center [517, 45] width 7 height 7
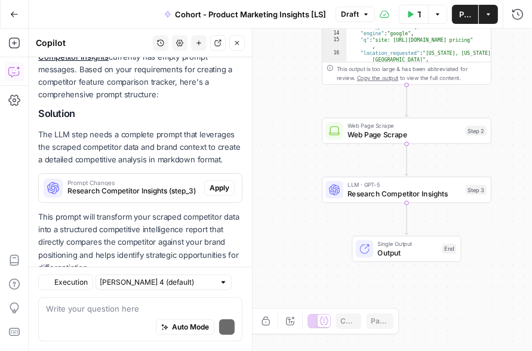
scroll to position [426, 0]
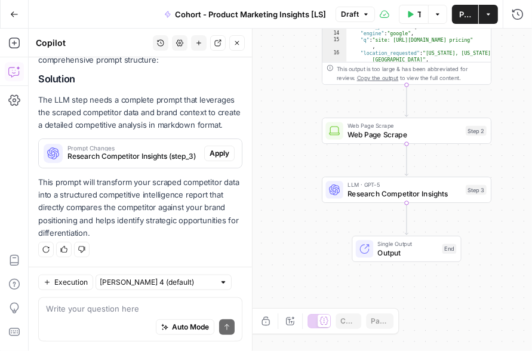
click at [221, 152] on span "Apply" at bounding box center [220, 153] width 20 height 11
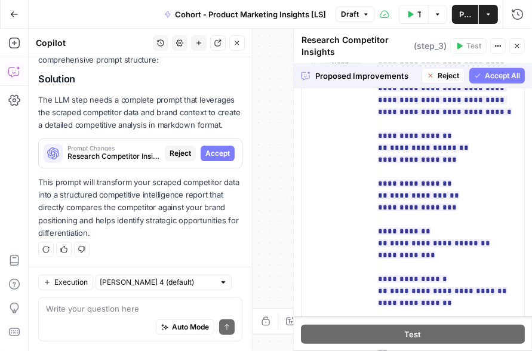
scroll to position [711, 0]
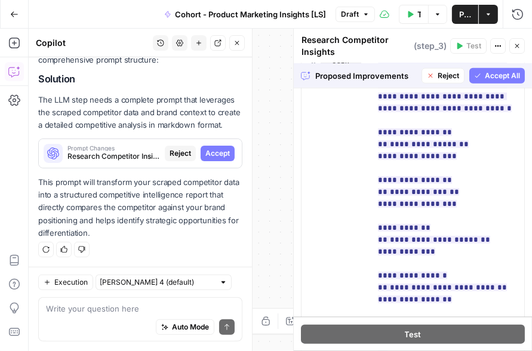
click at [423, 74] on span "Accept All" at bounding box center [502, 75] width 35 height 11
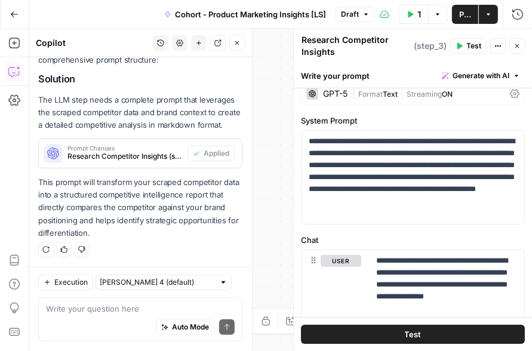
scroll to position [0, 0]
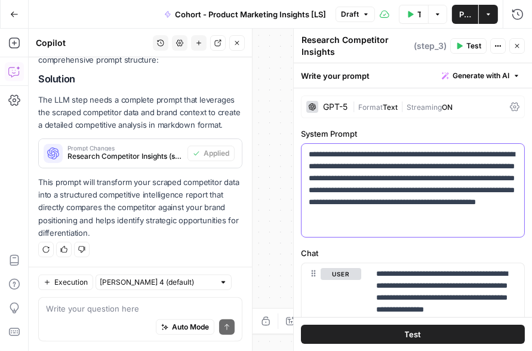
click at [376, 224] on p "**********" at bounding box center [413, 191] width 209 height 84
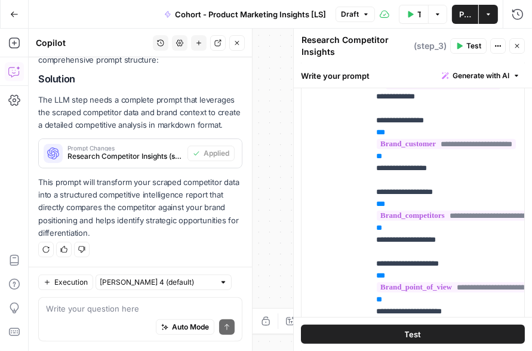
scroll to position [74, 0]
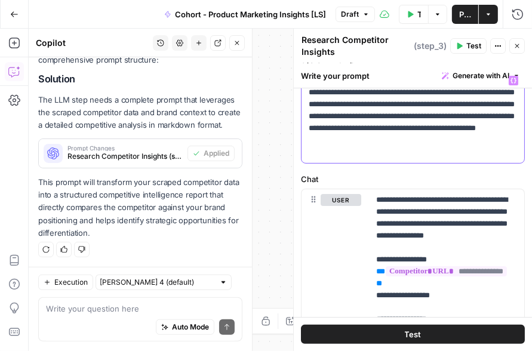
click at [423, 70] on span "Generate with AI" at bounding box center [481, 75] width 57 height 11
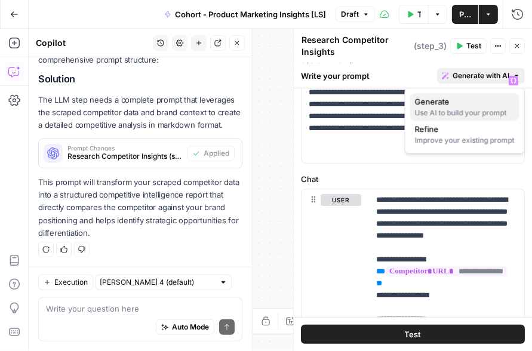
click at [423, 100] on span "Generate" at bounding box center [462, 102] width 95 height 12
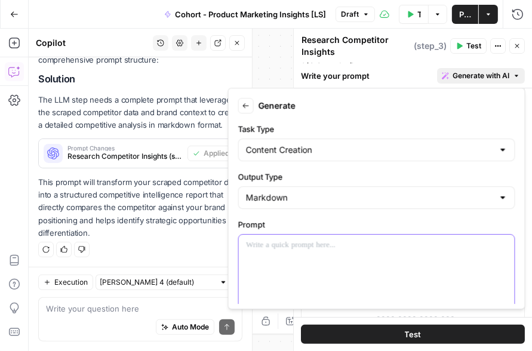
click at [376, 241] on p at bounding box center [377, 246] width 262 height 12
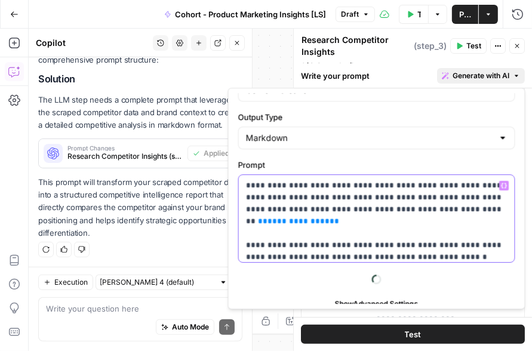
scroll to position [97, 0]
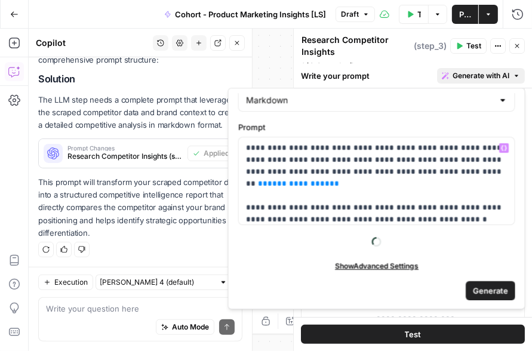
click at [423, 289] on span "Generate" at bounding box center [490, 291] width 35 height 12
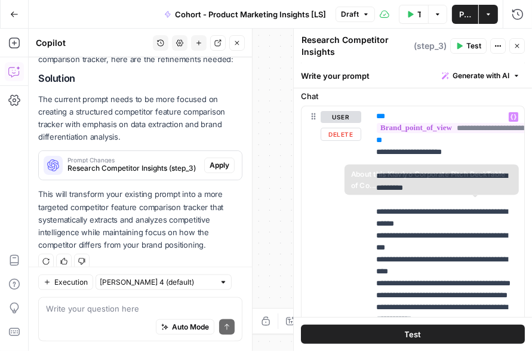
scroll to position [223, 0]
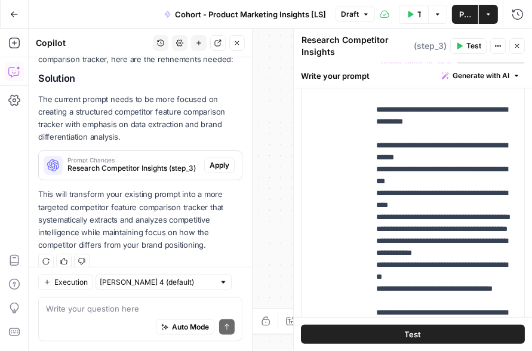
click at [189, 205] on p "This will transform your existing prompt into a more targeted competitor featur…" at bounding box center [140, 219] width 204 height 63
click at [127, 309] on textarea at bounding box center [140, 309] width 189 height 12
paste textarea "You are creating a competitor feature comparison tracker. You must pull insight…"
type textarea "You are creating a competitor feature comparison tracker. You must pull insight…"
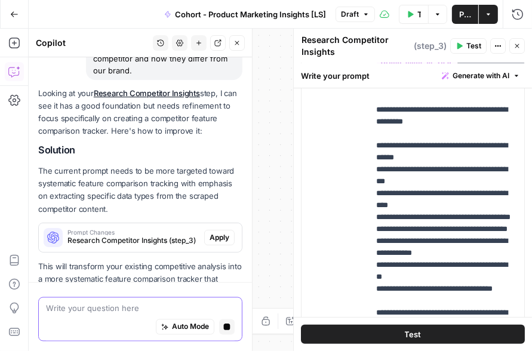
scroll to position [1253, 0]
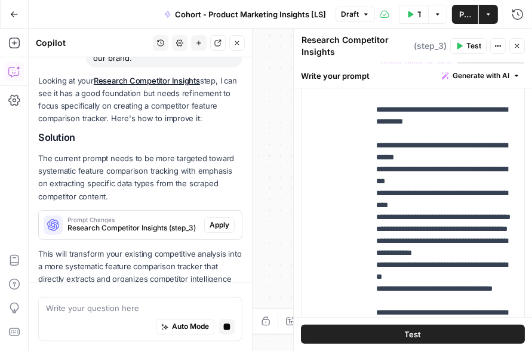
click at [214, 220] on span "Apply" at bounding box center [220, 225] width 20 height 11
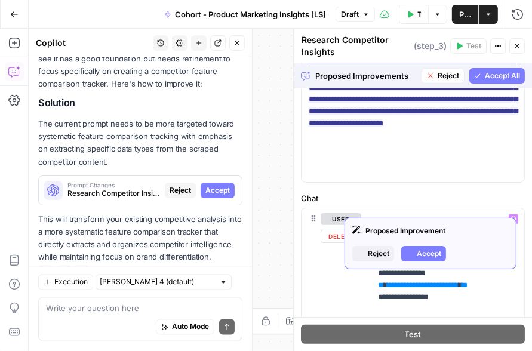
scroll to position [307, 0]
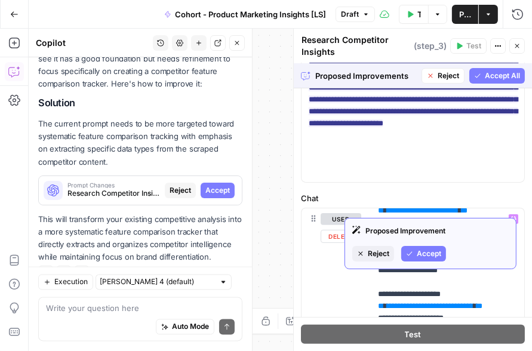
click at [383, 254] on span "Reject" at bounding box center [379, 253] width 22 height 11
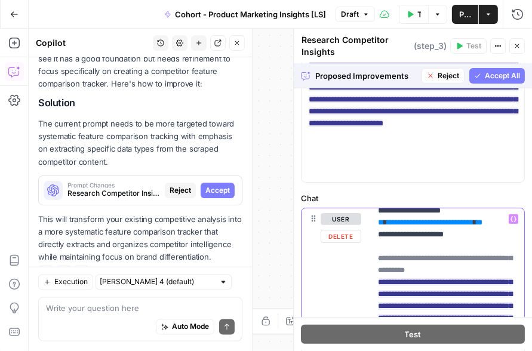
scroll to position [3, 0]
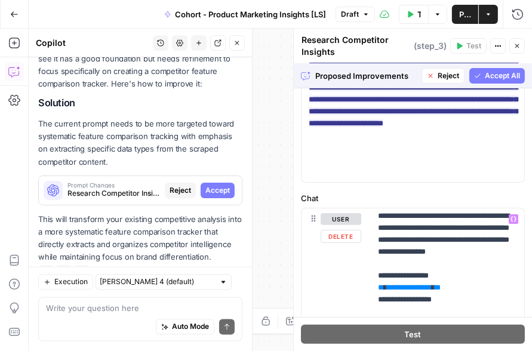
click at [423, 72] on span "Reject" at bounding box center [449, 75] width 22 height 11
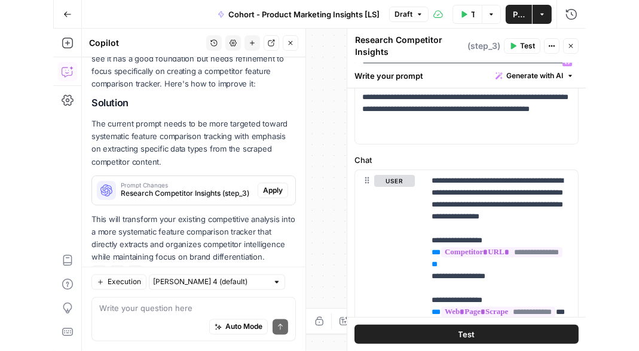
scroll to position [145, 0]
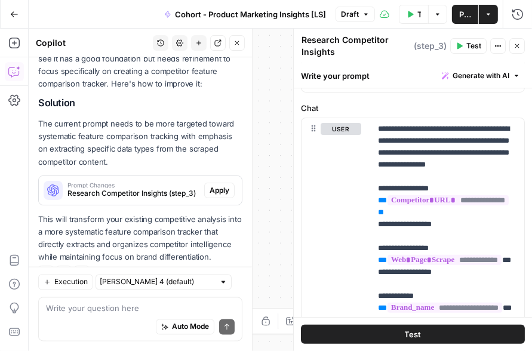
click at [13, 14] on icon "button" at bounding box center [14, 13] width 7 height 5
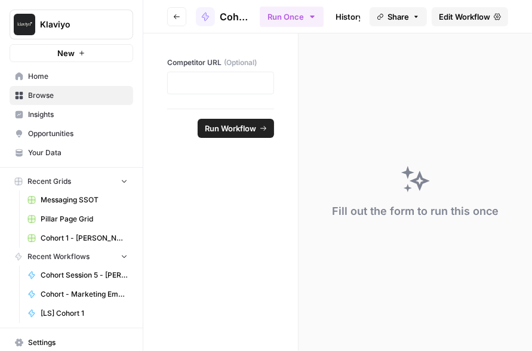
click at [88, 97] on span "Browse" at bounding box center [78, 95] width 100 height 11
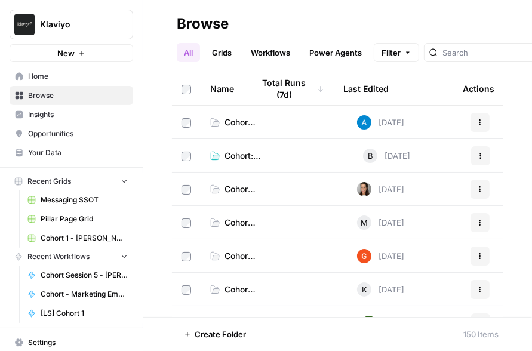
click at [234, 155] on span "Cohort: Marketing – Email and Landing Page Copy" at bounding box center [245, 156] width 41 height 12
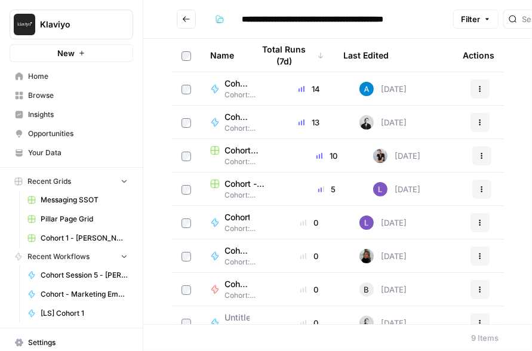
click at [237, 216] on span "Cohort_email(Mokhsira)" at bounding box center [237, 217] width 25 height 12
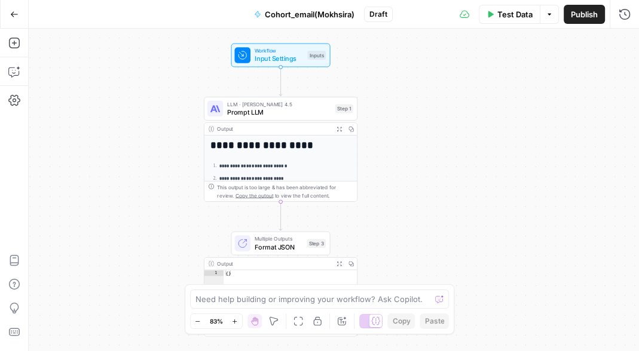
click at [18, 13] on button "Go Back" at bounding box center [15, 15] width 22 height 22
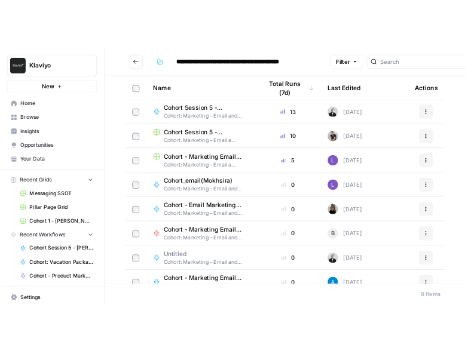
scroll to position [48, 0]
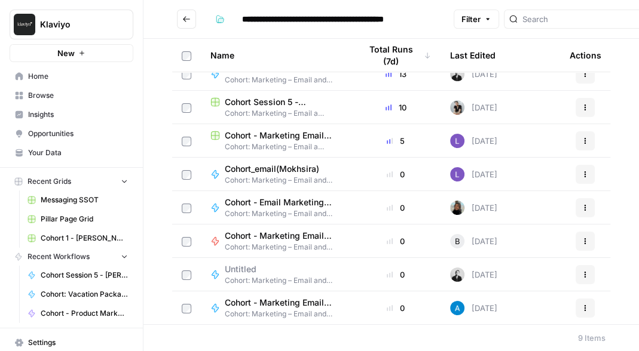
click at [277, 168] on span "Cohort_email(Mokhsira)" at bounding box center [278, 169] width 107 height 12
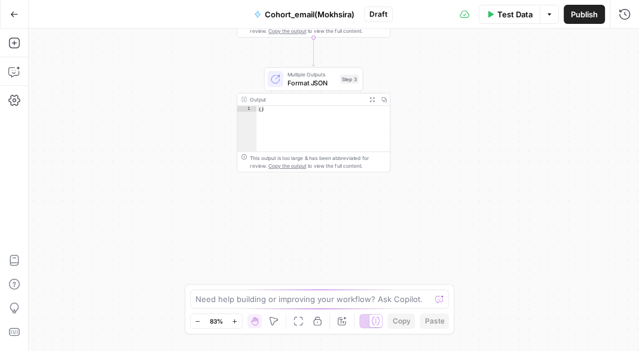
drag, startPoint x: 219, startPoint y: 181, endPoint x: 202, endPoint y: 52, distance: 130.1
click at [202, 52] on div "**********" at bounding box center [334, 190] width 610 height 323
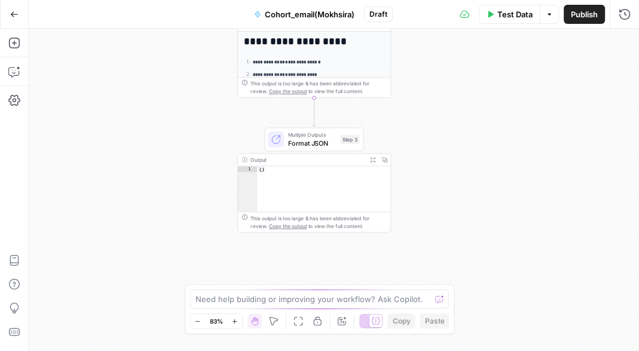
drag, startPoint x: 201, startPoint y: 122, endPoint x: 202, endPoint y: 155, distance: 32.9
click at [202, 155] on div "**********" at bounding box center [334, 190] width 610 height 323
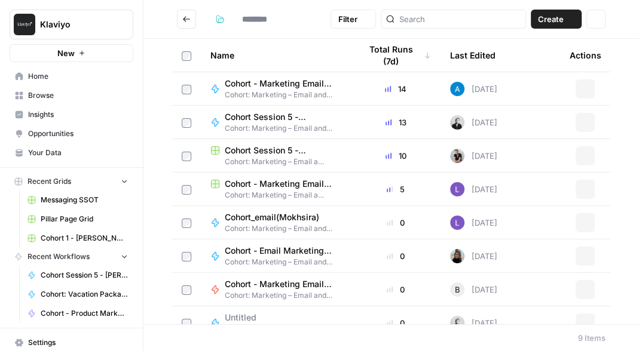
type input "**********"
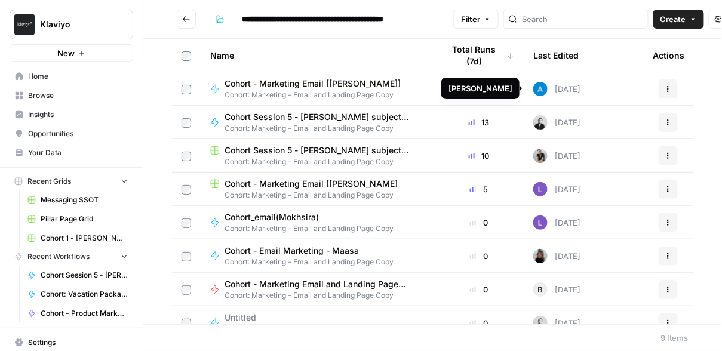
click at [309, 82] on span "Cohort - Marketing Email [[PERSON_NAME]]" at bounding box center [313, 84] width 176 height 12
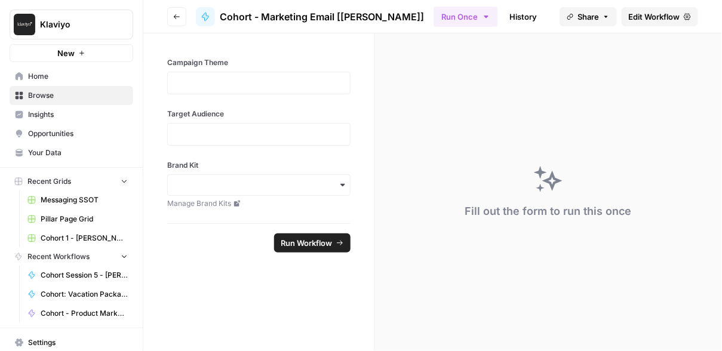
click at [423, 16] on span "Edit Workflow" at bounding box center [654, 17] width 51 height 12
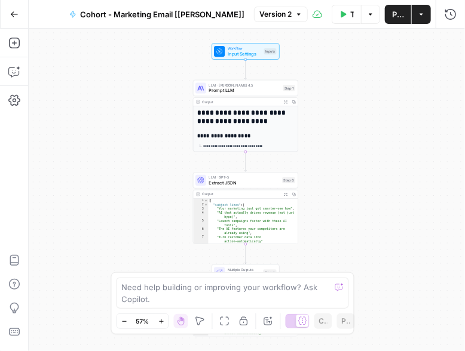
drag, startPoint x: 255, startPoint y: 125, endPoint x: 123, endPoint y: 125, distance: 132.0
click at [123, 125] on div "**********" at bounding box center [247, 190] width 436 height 323
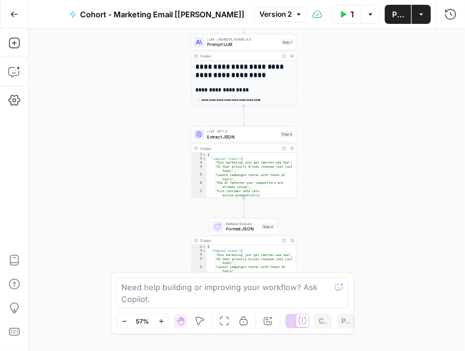
drag, startPoint x: 342, startPoint y: 239, endPoint x: 342, endPoint y: 160, distance: 78.8
click at [342, 160] on div "**********" at bounding box center [247, 190] width 436 height 323
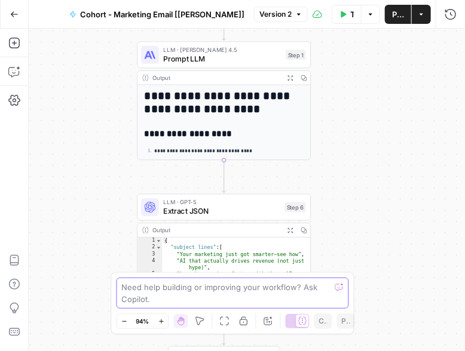
drag, startPoint x: 328, startPoint y: 131, endPoint x: 332, endPoint y: 294, distance: 163.7
click at [332, 294] on body "**********" at bounding box center [232, 175] width 465 height 351
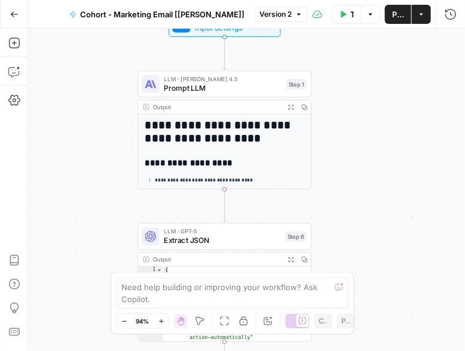
drag, startPoint x: 329, startPoint y: 130, endPoint x: 329, endPoint y: 157, distance: 27.5
click at [329, 157] on div "**********" at bounding box center [247, 190] width 436 height 323
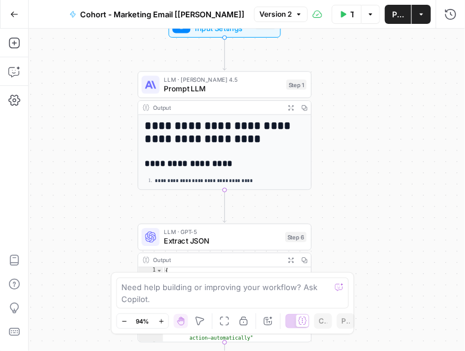
click at [347, 19] on button "Test Data" at bounding box center [347, 14] width 30 height 19
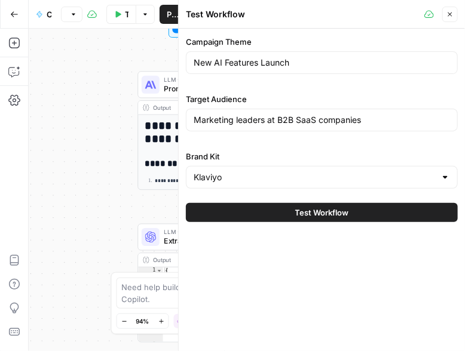
click at [423, 14] on icon "button" at bounding box center [450, 15] width 4 height 4
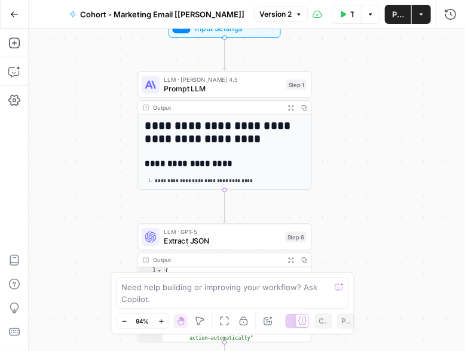
click at [226, 35] on div "Workflow Input Settings Inputs Test Step" at bounding box center [224, 24] width 112 height 27
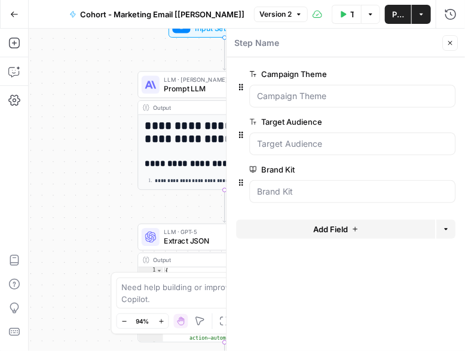
click at [423, 42] on icon "button" at bounding box center [449, 42] width 7 height 7
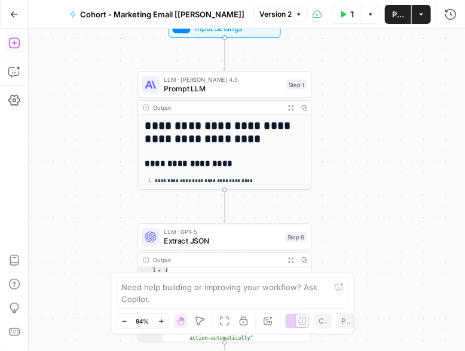
click at [8, 42] on icon "button" at bounding box center [14, 43] width 12 height 12
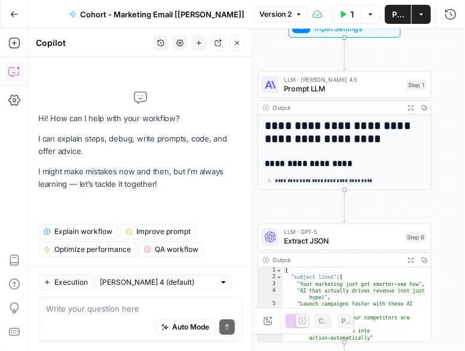
click at [237, 42] on icon "button" at bounding box center [237, 43] width 4 height 4
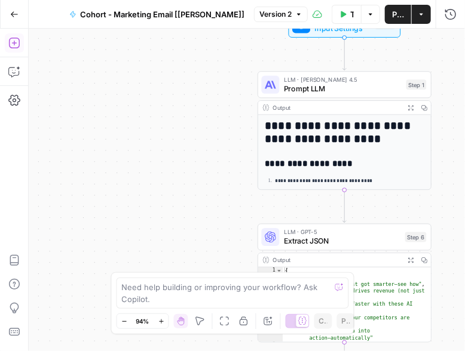
click at [19, 42] on icon "button" at bounding box center [14, 43] width 12 height 12
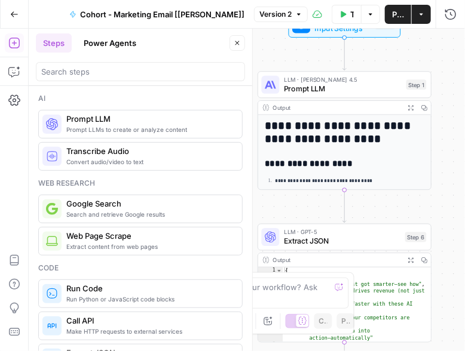
click at [87, 78] on div at bounding box center [140, 71] width 209 height 19
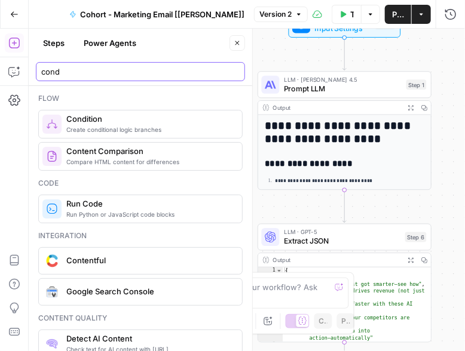
type input "cond"
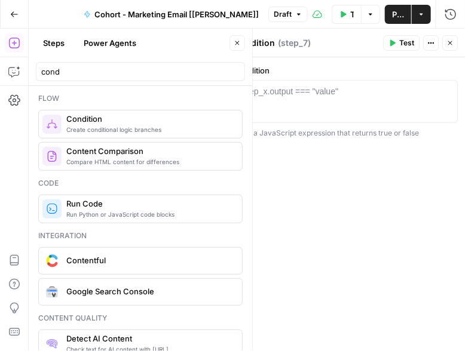
click at [197, 50] on div "Steps Power Agents" at bounding box center [131, 42] width 190 height 19
click at [340, 19] on button "Test Data" at bounding box center [347, 14] width 30 height 19
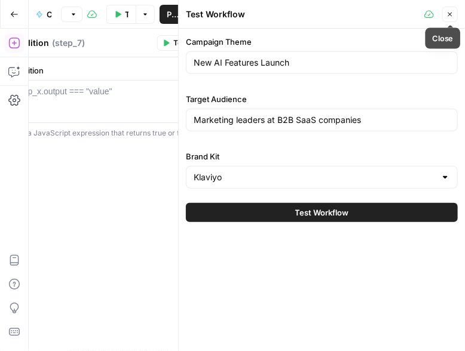
click at [423, 16] on icon "button" at bounding box center [449, 14] width 7 height 7
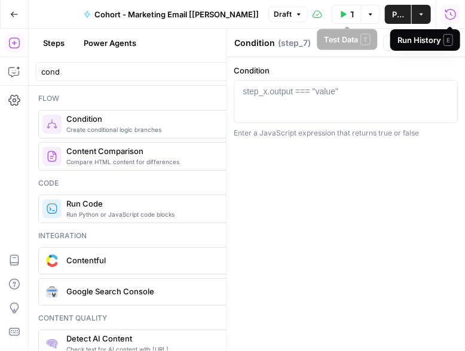
click at [337, 19] on button "Test Data" at bounding box center [347, 14] width 30 height 19
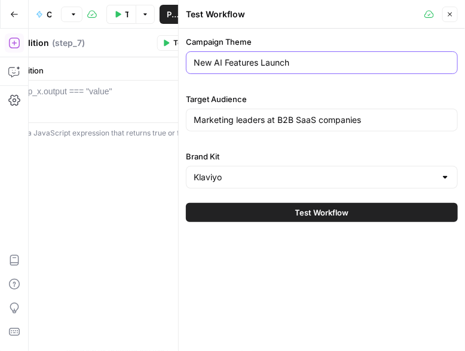
drag, startPoint x: 259, startPoint y: 65, endPoint x: 176, endPoint y: 65, distance: 83.6
click at [178, 65] on div "Test Workflow Close Campaign Theme New AI Features Launch Target Audience Marke…" at bounding box center [321, 175] width 287 height 351
type input "Launch"
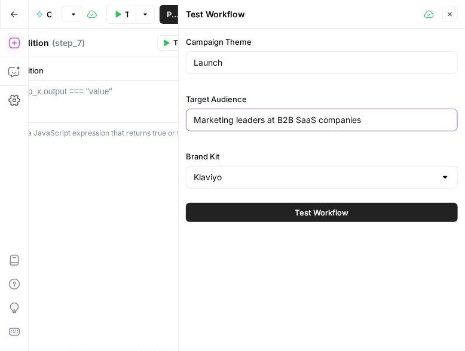
click at [275, 120] on input "Marketing leaders at B2B SaaS companies" at bounding box center [322, 120] width 256 height 12
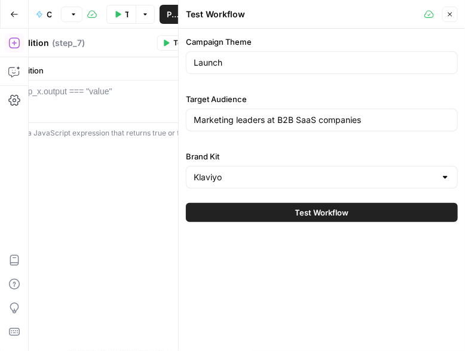
click at [327, 145] on div "Campaign Theme Launch Target Audience Marketing leaders at B2B SaaS companies B…" at bounding box center [322, 112] width 272 height 153
click at [423, 15] on icon "button" at bounding box center [449, 14] width 7 height 7
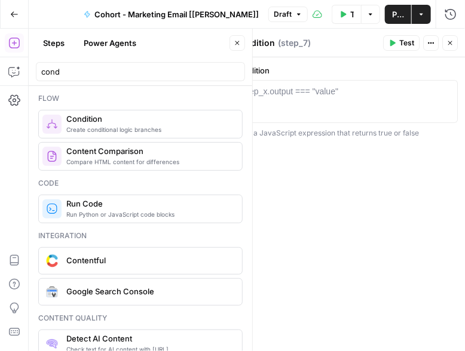
click at [232, 44] on button "Close" at bounding box center [237, 43] width 16 height 16
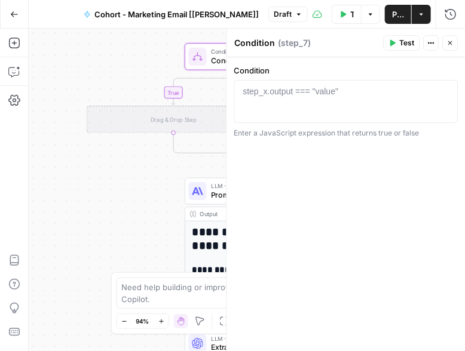
drag, startPoint x: 112, startPoint y: 102, endPoint x: 35, endPoint y: 73, distance: 82.2
click at [35, 73] on div "**********" at bounding box center [247, 190] width 436 height 323
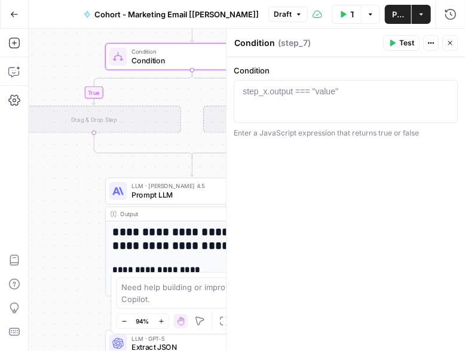
drag, startPoint x: 154, startPoint y: 166, endPoint x: 76, endPoint y: 167, distance: 77.7
click at [76, 167] on div "**********" at bounding box center [247, 190] width 436 height 323
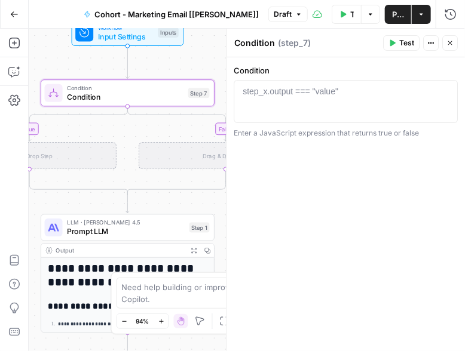
drag, startPoint x: 162, startPoint y: 115, endPoint x: 89, endPoint y: 176, distance: 95.1
click at [89, 169] on div "Drag & Drop Step" at bounding box center [30, 155] width 174 height 27
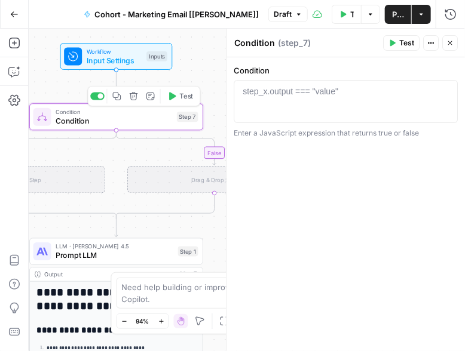
click at [135, 100] on icon "button" at bounding box center [133, 96] width 9 height 9
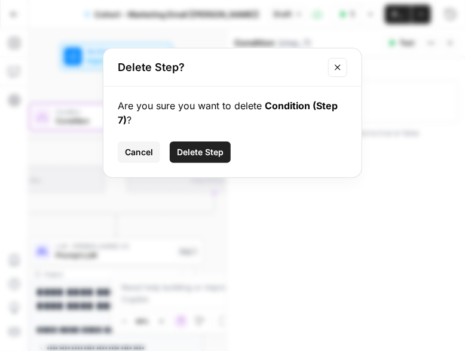
click at [180, 150] on span "Delete Step" at bounding box center [200, 152] width 47 height 12
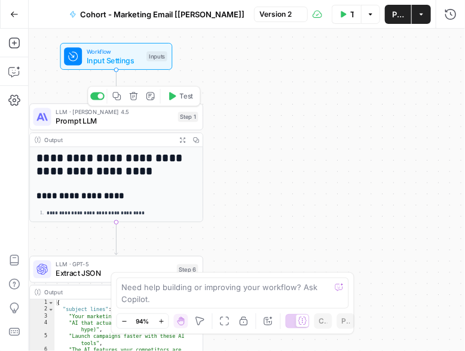
click at [117, 119] on span "Prompt LLM" at bounding box center [115, 120] width 118 height 11
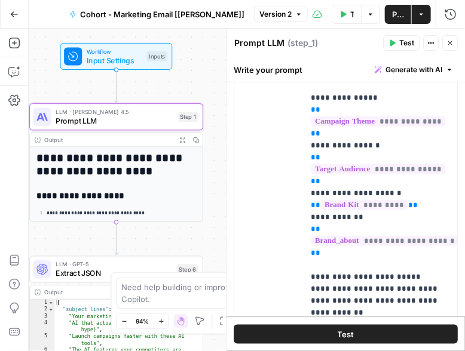
scroll to position [217, 0]
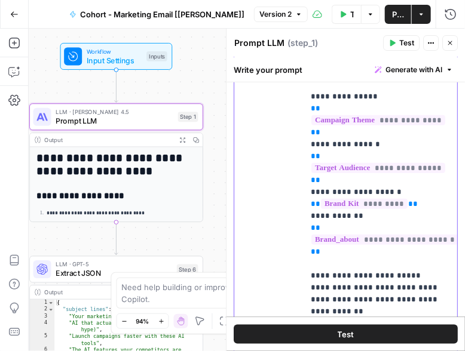
click at [325, 240] on p "**********" at bounding box center [381, 186] width 140 height 358
click at [423, 42] on icon "button" at bounding box center [450, 43] width 4 height 4
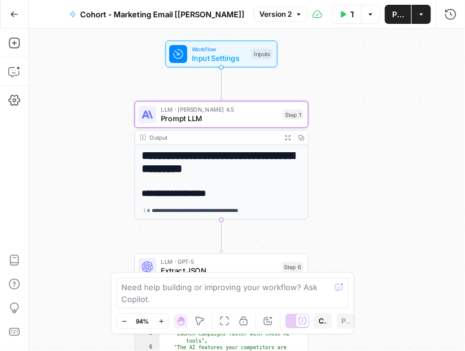
drag, startPoint x: 225, startPoint y: 168, endPoint x: 330, endPoint y: 165, distance: 105.2
click at [330, 165] on div "**********" at bounding box center [247, 190] width 436 height 323
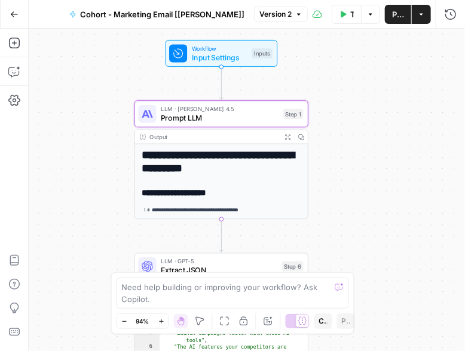
click at [194, 115] on span "Prompt LLM" at bounding box center [220, 117] width 118 height 11
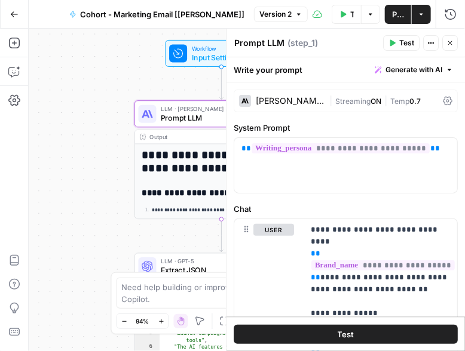
click at [404, 67] on span "Generate with AI" at bounding box center [413, 70] width 57 height 11
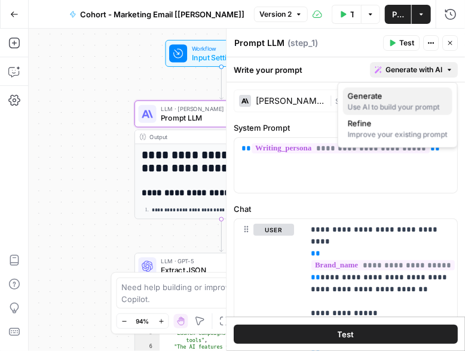
click at [394, 96] on span "Generate" at bounding box center [395, 96] width 95 height 12
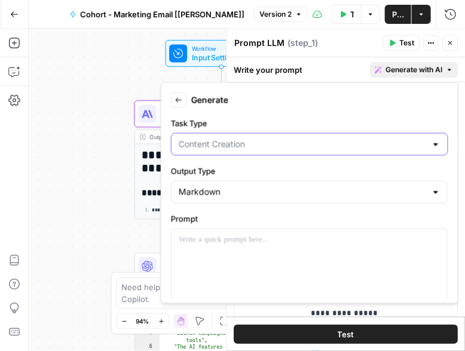
click at [223, 142] on input "Task Type" at bounding box center [302, 145] width 247 height 12
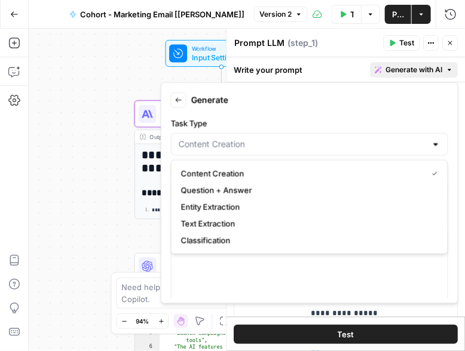
type input "Content Creation"
click at [277, 124] on label "Task Type" at bounding box center [309, 124] width 277 height 12
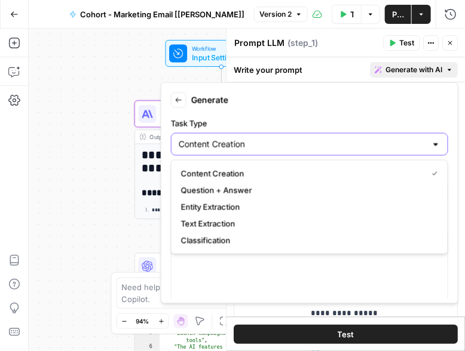
click at [277, 139] on input "Content Creation" at bounding box center [302, 145] width 247 height 12
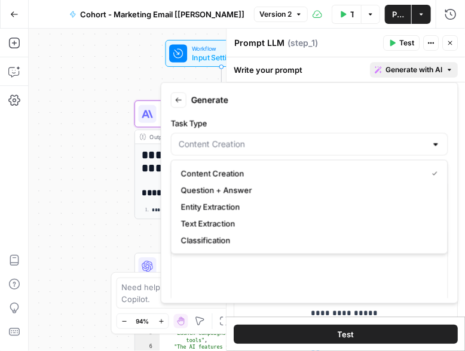
type input "Content Creation"
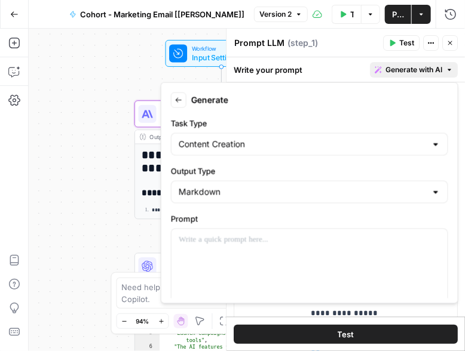
click at [326, 91] on form "Back Generate Task Type Content Creation Output Type Markdown Prompt Write emai…" at bounding box center [309, 193] width 287 height 211
click at [178, 97] on icon "button" at bounding box center [178, 100] width 7 height 7
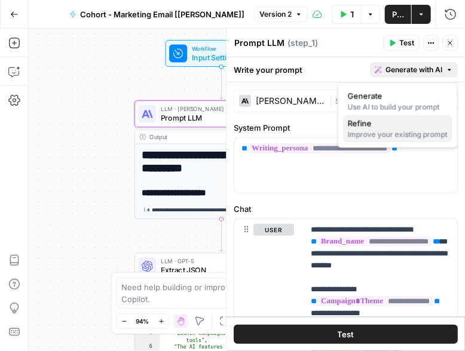
click at [371, 120] on span "Refine" at bounding box center [395, 124] width 95 height 12
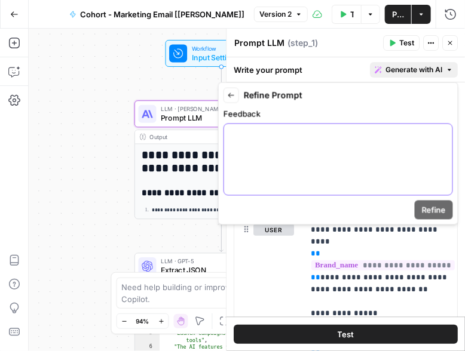
click at [284, 148] on div at bounding box center [338, 159] width 228 height 71
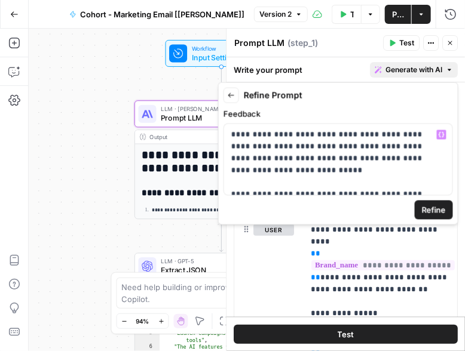
click at [423, 214] on span "Refine" at bounding box center [434, 210] width 24 height 12
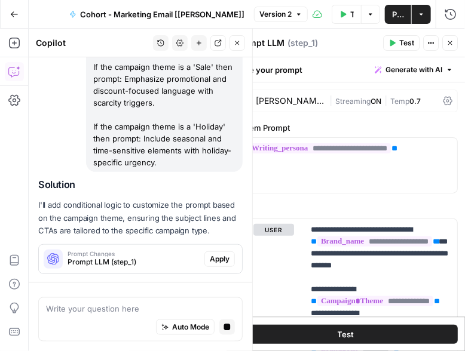
scroll to position [250, 0]
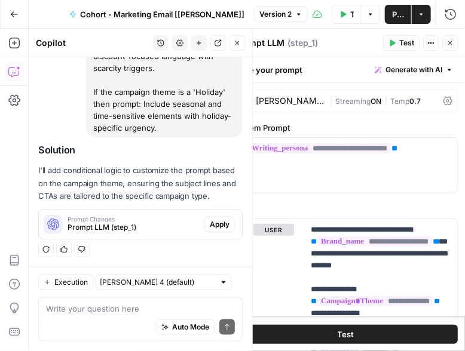
click at [223, 224] on span "Apply" at bounding box center [220, 224] width 20 height 11
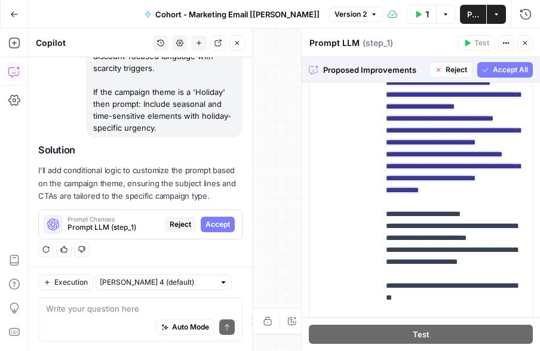
scroll to position [256, 0]
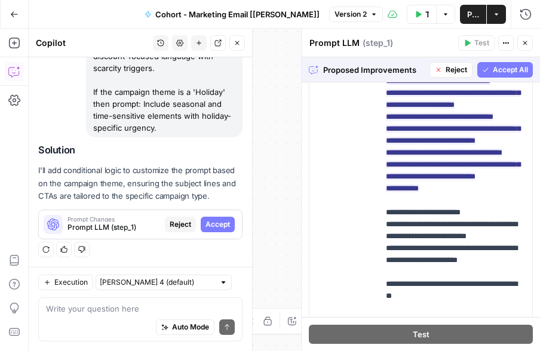
click at [423, 70] on button "Accept All" at bounding box center [505, 70] width 56 height 16
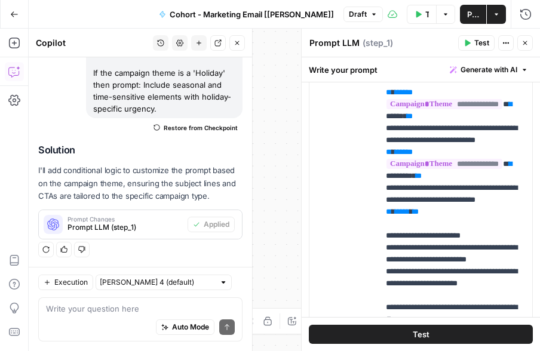
scroll to position [42, 0]
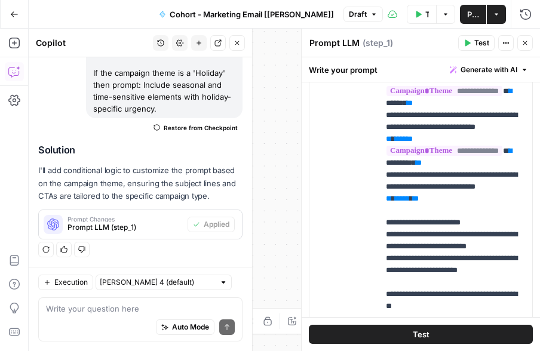
click at [243, 45] on button "Close" at bounding box center [237, 43] width 16 height 16
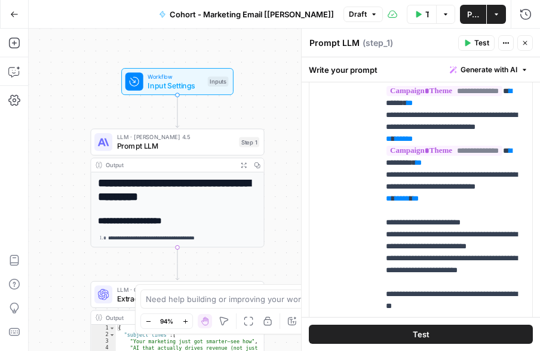
drag, startPoint x: 130, startPoint y: 129, endPoint x: 263, endPoint y: 81, distance: 141.7
click at [264, 81] on div "**********" at bounding box center [284, 190] width 511 height 323
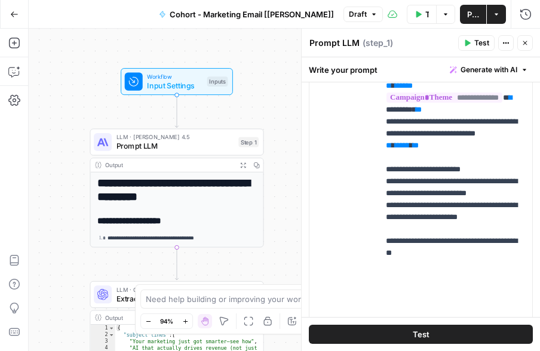
scroll to position [28, 0]
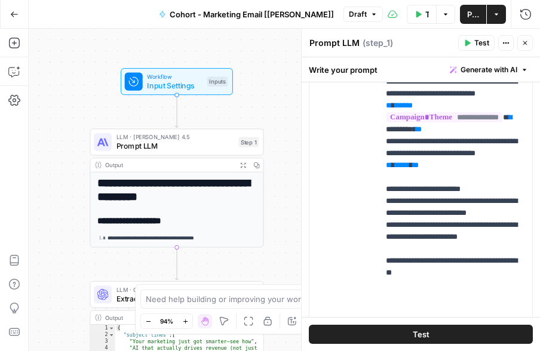
click at [423, 42] on button "Test" at bounding box center [476, 43] width 36 height 16
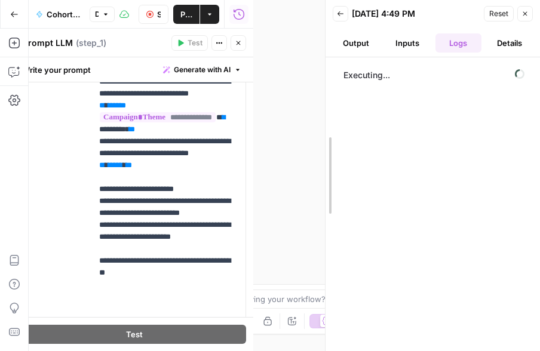
drag, startPoint x: 253, startPoint y: 178, endPoint x: 324, endPoint y: 175, distance: 71.7
click at [324, 175] on div at bounding box center [326, 175] width 12 height 351
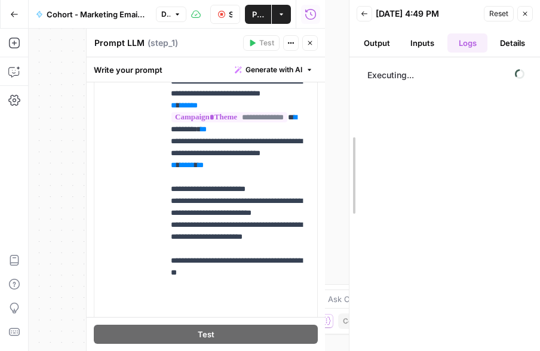
drag, startPoint x: 324, startPoint y: 175, endPoint x: 351, endPoint y: 175, distance: 26.9
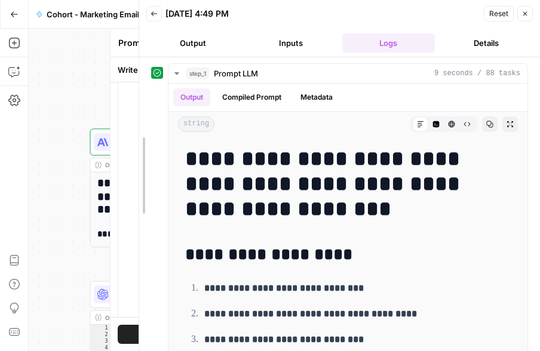
drag, startPoint x: 345, startPoint y: 207, endPoint x: 131, endPoint y: 225, distance: 213.9
click at [133, 225] on div at bounding box center [139, 175] width 12 height 351
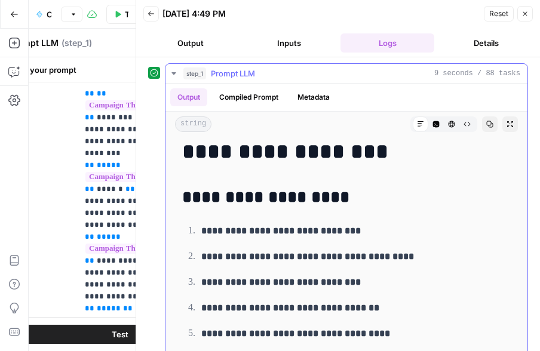
scroll to position [32, 0]
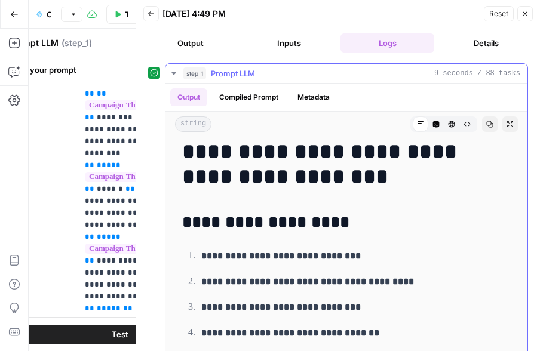
click at [254, 95] on button "Compiled Prompt" at bounding box center [248, 97] width 73 height 18
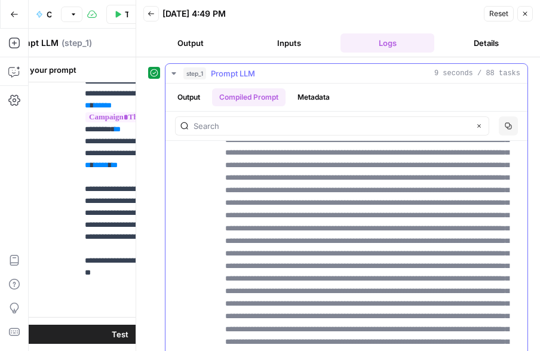
scroll to position [25719, 0]
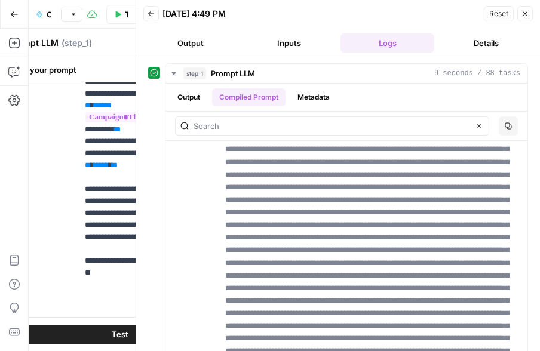
scroll to position [27612, 0]
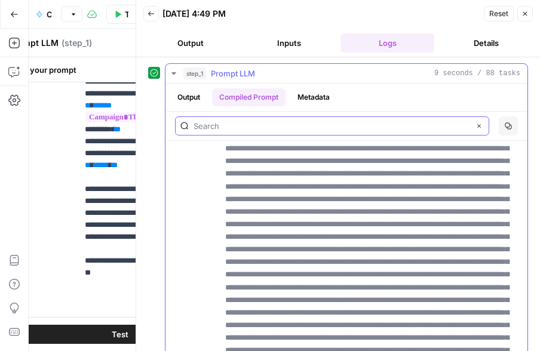
click at [274, 121] on input "text" at bounding box center [332, 126] width 276 height 12
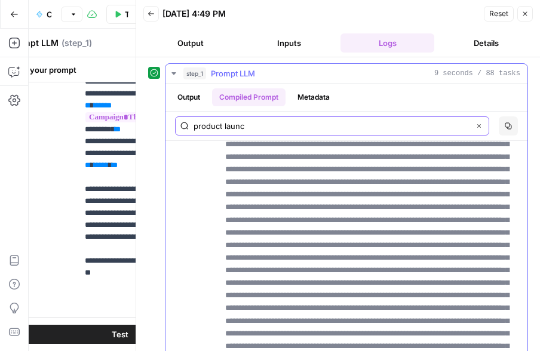
scroll to position [27338, 0]
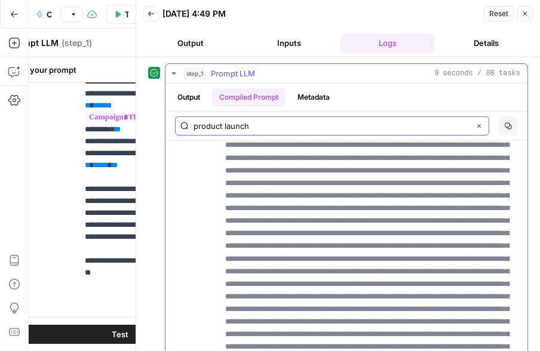
type input "product launch"
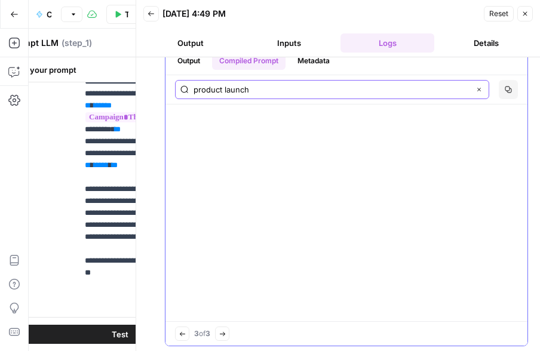
scroll to position [58202, 0]
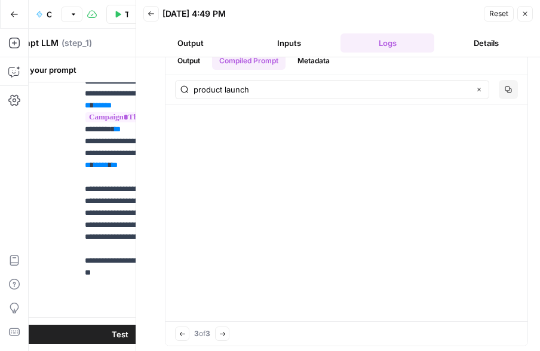
click at [149, 15] on icon "button" at bounding box center [151, 13] width 7 height 7
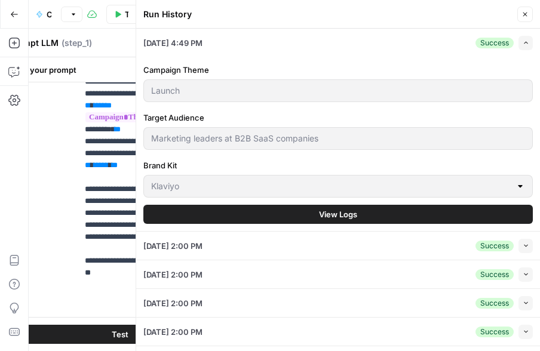
click at [423, 17] on icon "button" at bounding box center [524, 14] width 7 height 7
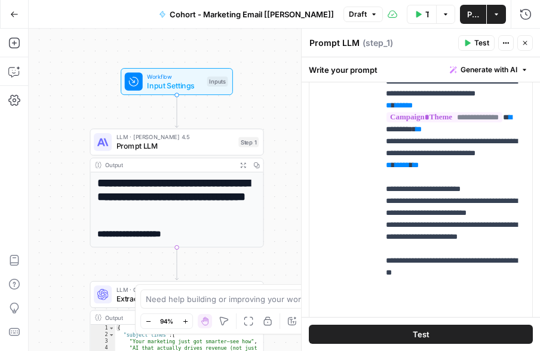
click at [423, 46] on icon "button" at bounding box center [524, 42] width 7 height 7
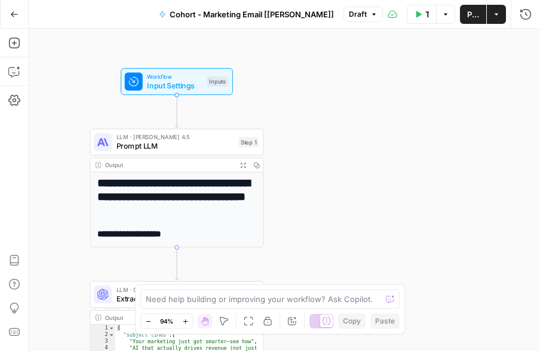
drag, startPoint x: 183, startPoint y: 167, endPoint x: 262, endPoint y: 154, distance: 79.4
click at [262, 154] on div "**********" at bounding box center [177, 187] width 174 height 119
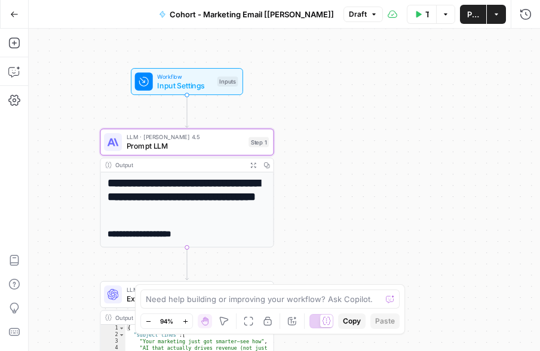
drag, startPoint x: 301, startPoint y: 203, endPoint x: 339, endPoint y: 203, distance: 37.6
click at [340, 203] on div "**********" at bounding box center [284, 190] width 511 height 323
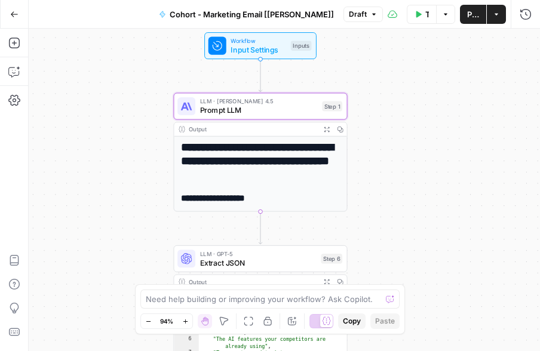
drag, startPoint x: 335, startPoint y: 223, endPoint x: 383, endPoint y: 186, distance: 60.5
click at [383, 187] on div "**********" at bounding box center [284, 190] width 511 height 323
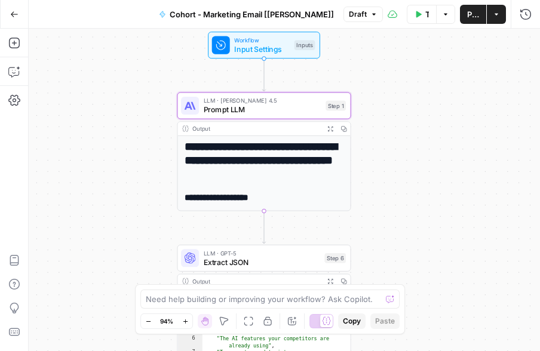
click at [270, 176] on h1 "**********" at bounding box center [265, 159] width 160 height 39
click at [251, 108] on span "Prompt LLM" at bounding box center [263, 109] width 118 height 11
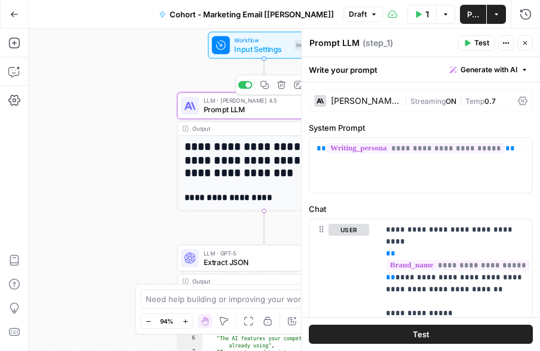
scroll to position [108, 0]
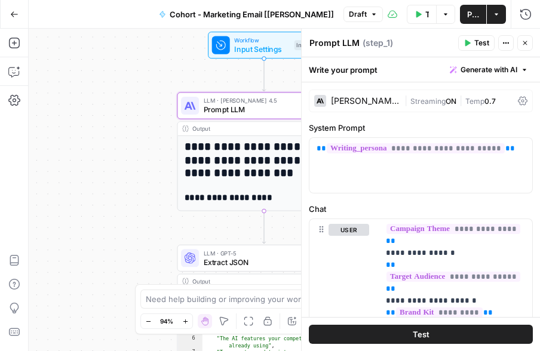
click at [423, 41] on icon "button" at bounding box center [524, 42] width 7 height 7
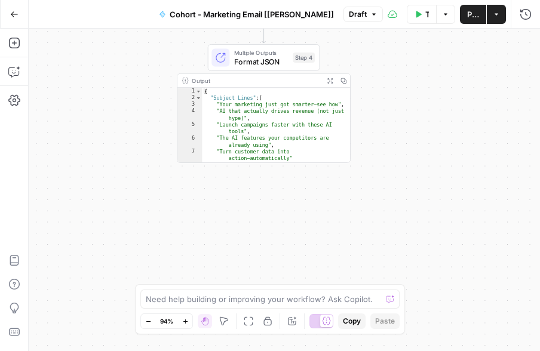
type textarea "*"
click at [274, 88] on div "{ "Subject Lines" : [ "Your marketing just got smarter—see how" , "AI that actu…" at bounding box center [276, 132] width 149 height 89
click at [333, 78] on button "Expand Output" at bounding box center [330, 81] width 14 height 14
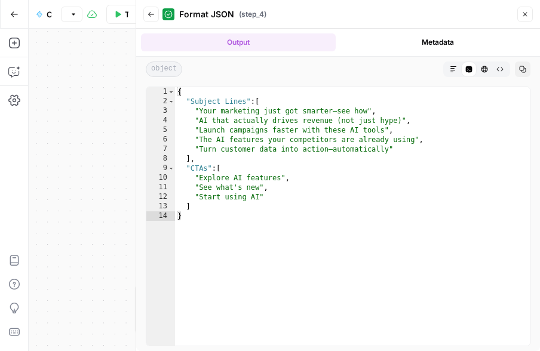
click at [423, 17] on icon "button" at bounding box center [524, 14] width 7 height 7
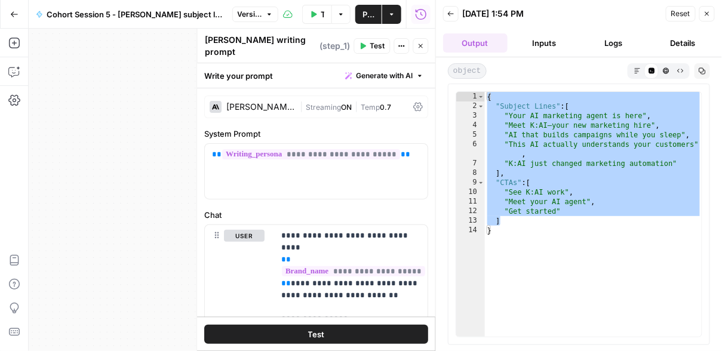
scroll to position [420, 0]
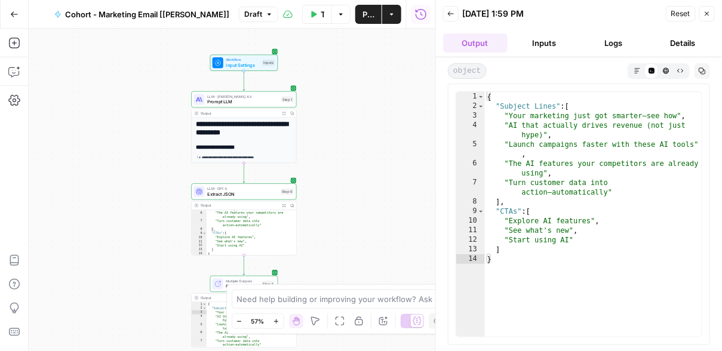
scroll to position [48, 0]
click at [705, 13] on icon "button" at bounding box center [707, 13] width 7 height 7
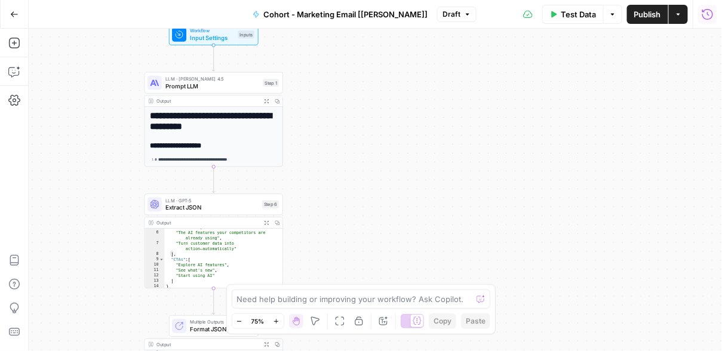
drag, startPoint x: 339, startPoint y: 152, endPoint x: 398, endPoint y: 158, distance: 59.5
click at [398, 158] on div "**********" at bounding box center [375, 190] width 693 height 323
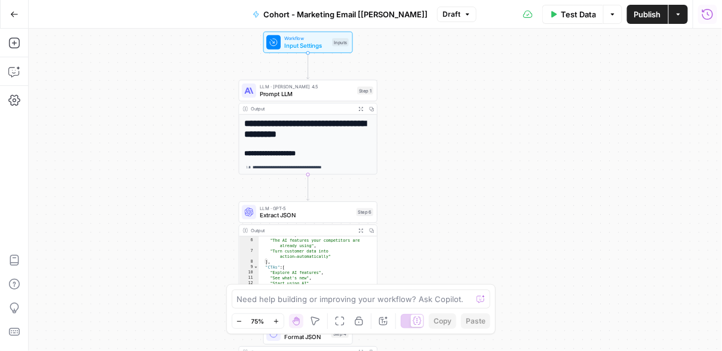
drag, startPoint x: 370, startPoint y: 136, endPoint x: 405, endPoint y: 137, distance: 35.3
click at [405, 137] on div "**********" at bounding box center [375, 190] width 693 height 323
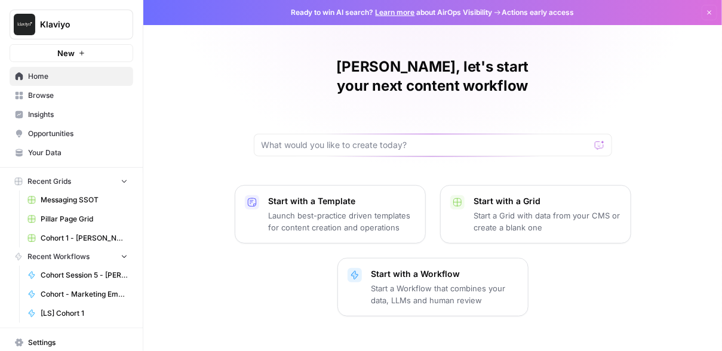
click at [68, 103] on link "Browse" at bounding box center [72, 95] width 124 height 19
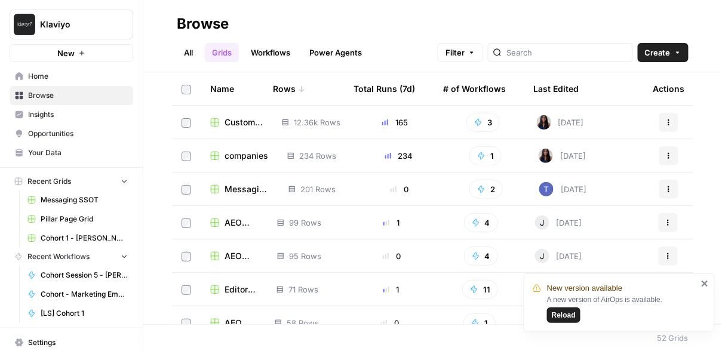
click at [191, 54] on link "All" at bounding box center [188, 52] width 23 height 19
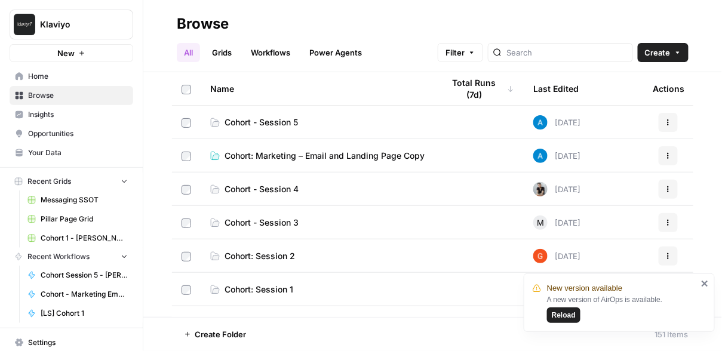
click at [274, 159] on span "Cohort: Marketing – Email and Landing Page Copy" at bounding box center [325, 156] width 200 height 12
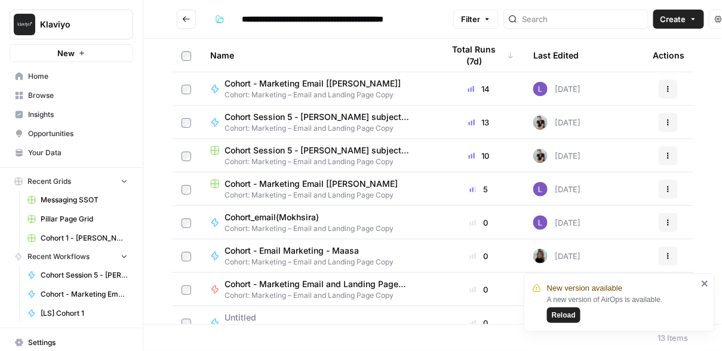
click at [311, 152] on span "Cohort Session 5 - [PERSON_NAME] subject lines/CTAs Grid" at bounding box center [325, 151] width 200 height 12
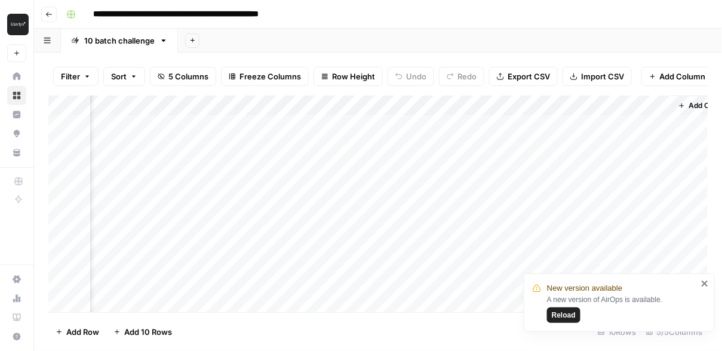
scroll to position [0, 254]
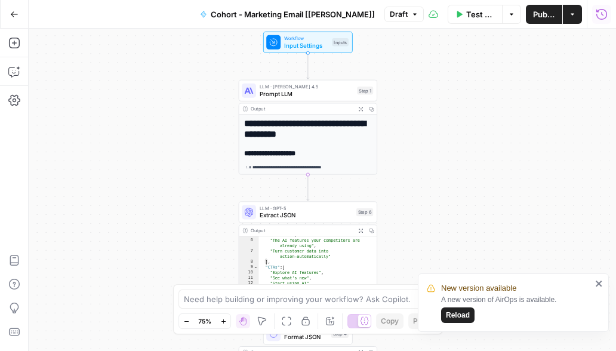
scroll to position [48, 0]
click at [16, 13] on icon "button" at bounding box center [14, 14] width 8 height 8
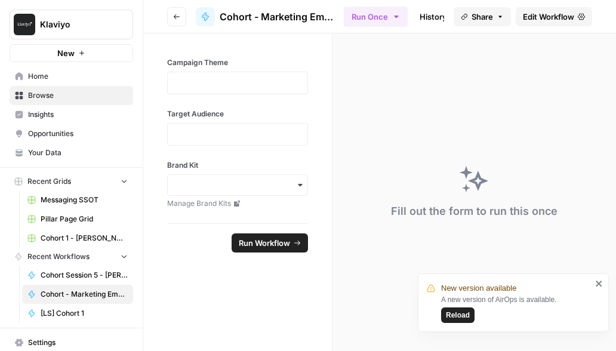
click at [69, 94] on span "Browse" at bounding box center [78, 95] width 100 height 11
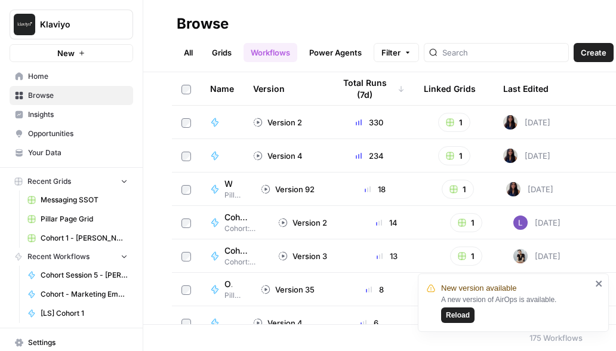
click at [188, 48] on link "All" at bounding box center [188, 52] width 23 height 19
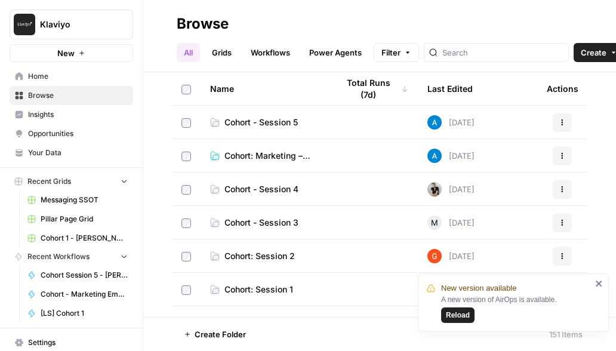
click at [274, 148] on td "Cohort: Marketing – Email and Landing Page Copy" at bounding box center [265, 155] width 128 height 33
click at [271, 153] on span "Cohort: Marketing – Email and Landing Page Copy" at bounding box center [272, 156] width 94 height 12
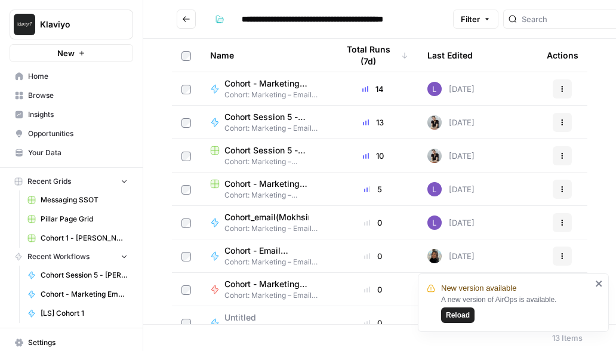
click at [285, 180] on span "Cohort - Marketing Email [[PERSON_NAME]" at bounding box center [272, 184] width 94 height 12
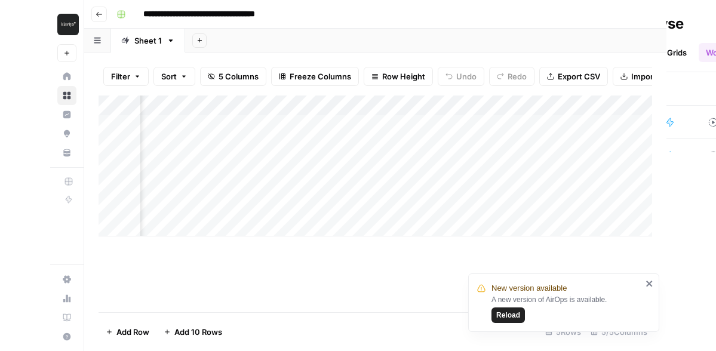
scroll to position [0, 251]
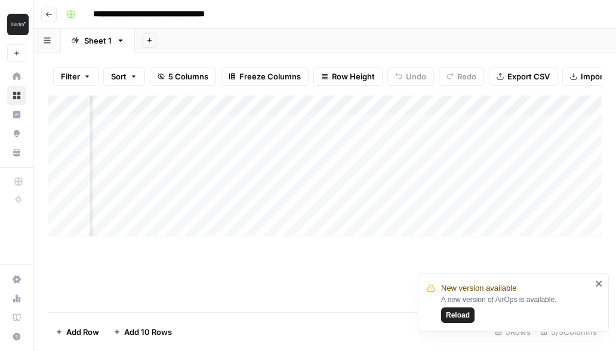
click at [333, 105] on div "Add Column" at bounding box center [325, 166] width 554 height 141
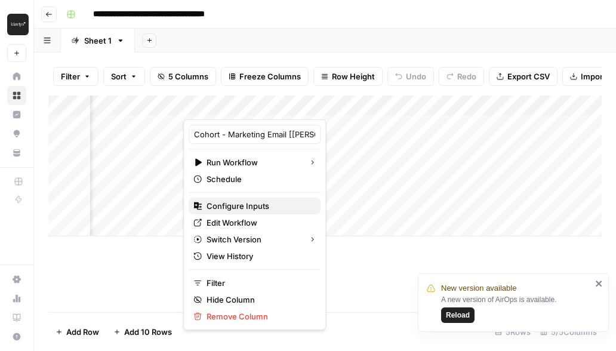
click at [245, 202] on span "Configure Inputs" at bounding box center [259, 206] width 105 height 12
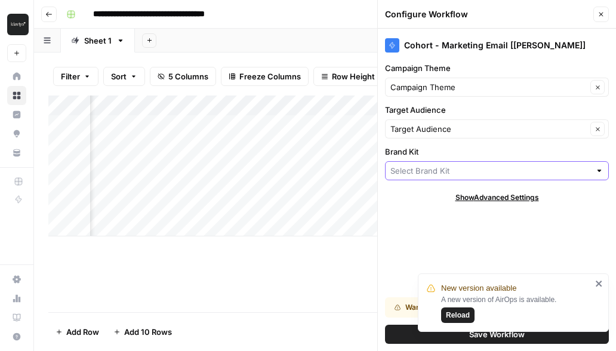
click at [489, 167] on input "Brand Kit" at bounding box center [491, 171] width 200 height 12
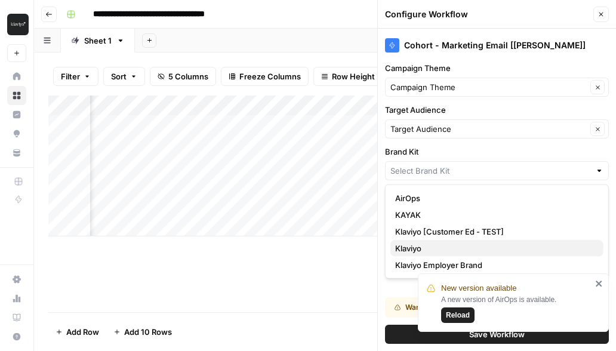
click at [434, 248] on span "Klaviyo" at bounding box center [494, 249] width 199 height 12
type input "Klaviyo"
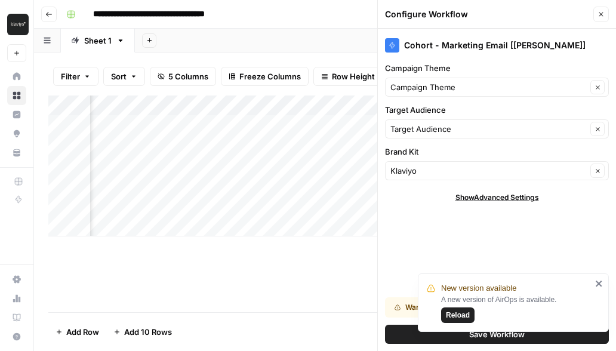
click at [599, 280] on icon "close" at bounding box center [600, 284] width 8 height 10
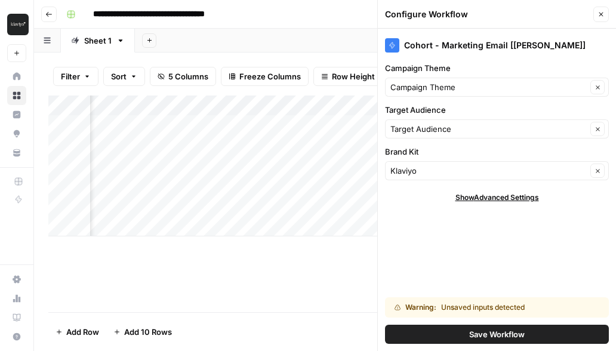
click at [466, 331] on button "Save Workflow" at bounding box center [497, 334] width 224 height 19
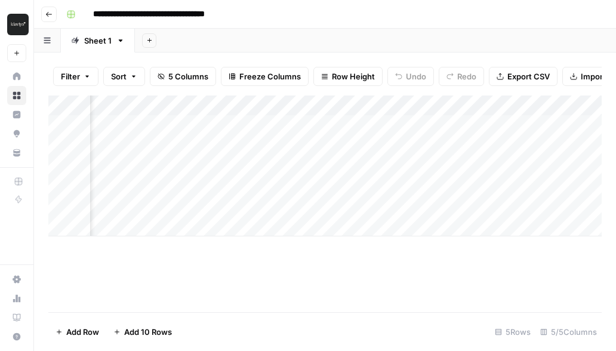
click at [339, 106] on div "Add Column" at bounding box center [325, 166] width 554 height 141
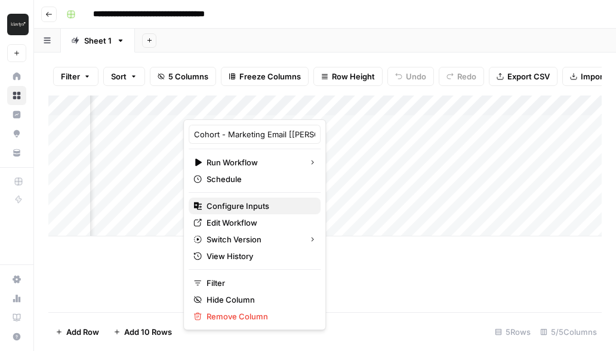
click at [254, 205] on span "Configure Inputs" at bounding box center [259, 206] width 105 height 12
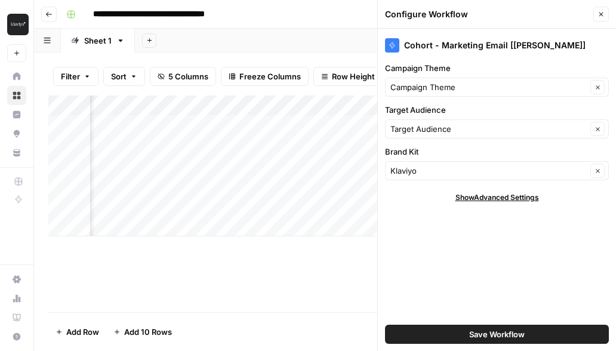
click at [482, 334] on span "Save Workflow" at bounding box center [497, 335] width 56 height 12
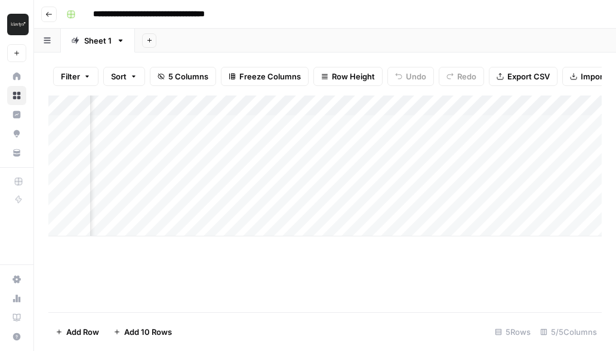
click at [354, 108] on div "Add Column" at bounding box center [325, 166] width 554 height 141
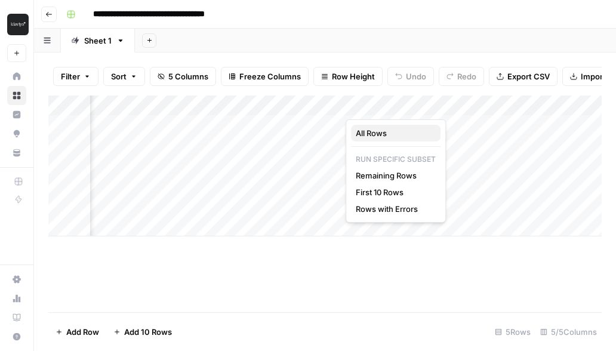
click at [375, 132] on span "All Rows" at bounding box center [393, 133] width 75 height 12
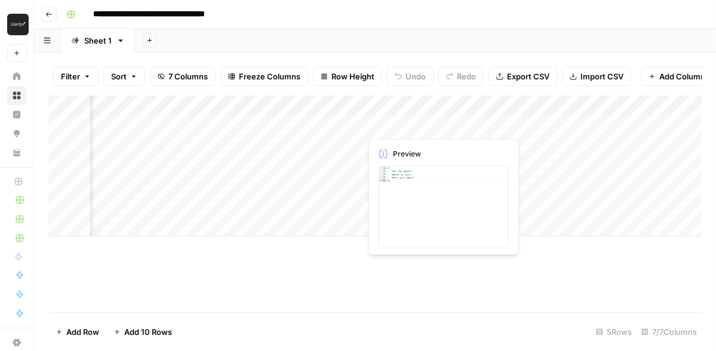
click at [406, 124] on div "Add Column" at bounding box center [374, 166] width 653 height 141
click at [398, 145] on div "Add Column" at bounding box center [374, 166] width 653 height 141
click at [458, 149] on div "Add Column" at bounding box center [374, 166] width 653 height 141
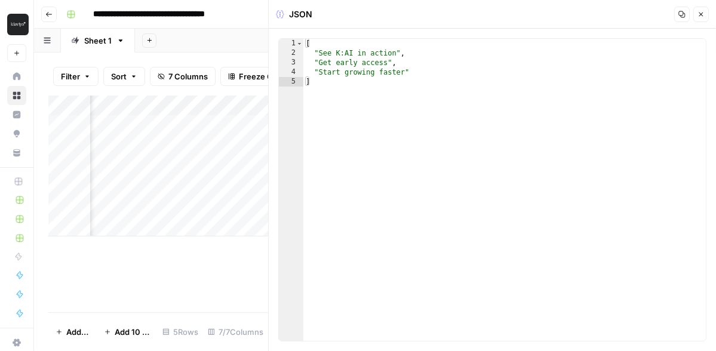
click at [616, 15] on icon "button" at bounding box center [701, 14] width 7 height 7
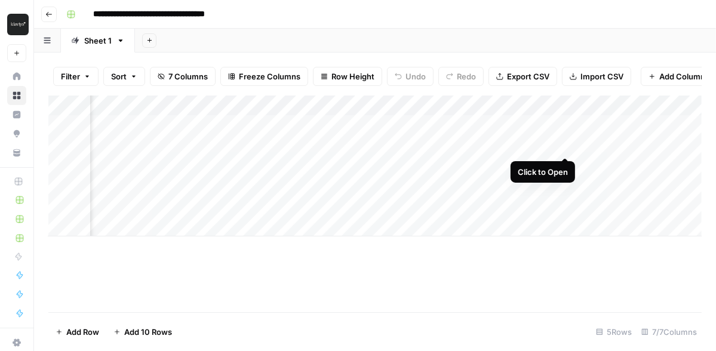
click at [561, 142] on div "Add Column" at bounding box center [374, 166] width 653 height 141
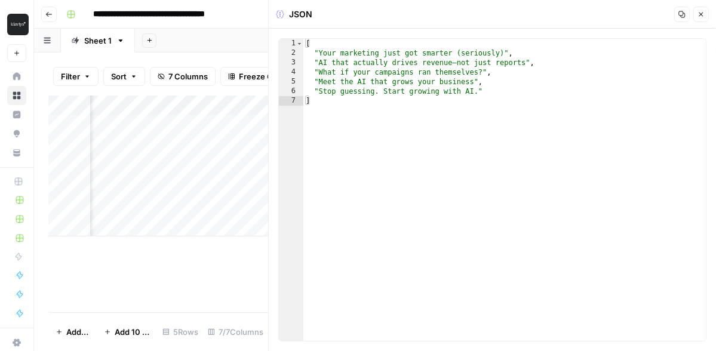
click at [616, 19] on button "Close" at bounding box center [701, 15] width 16 height 16
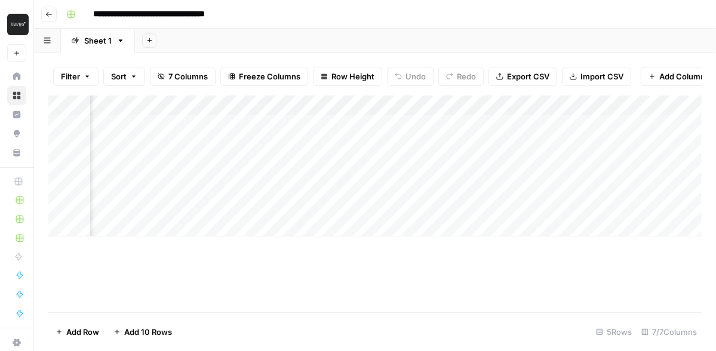
drag, startPoint x: 507, startPoint y: 102, endPoint x: 403, endPoint y: 103, distance: 103.3
click at [403, 103] on div "Add Column" at bounding box center [374, 166] width 653 height 141
